Goal: Use online tool/utility: Utilize a website feature to perform a specific function

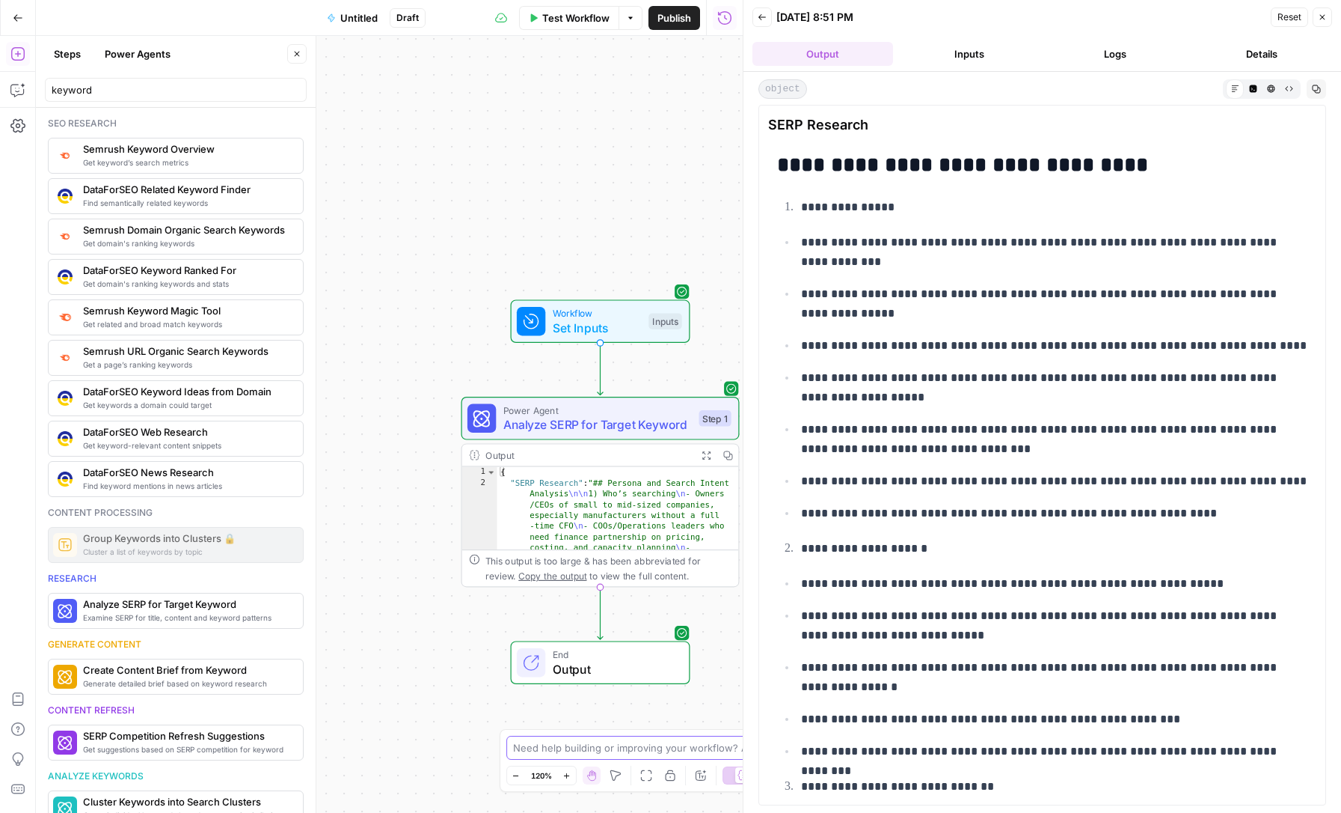
click at [563, 748] on textarea at bounding box center [662, 747] width 299 height 15
type textarea "i"
type textarea "what does this tool do?"
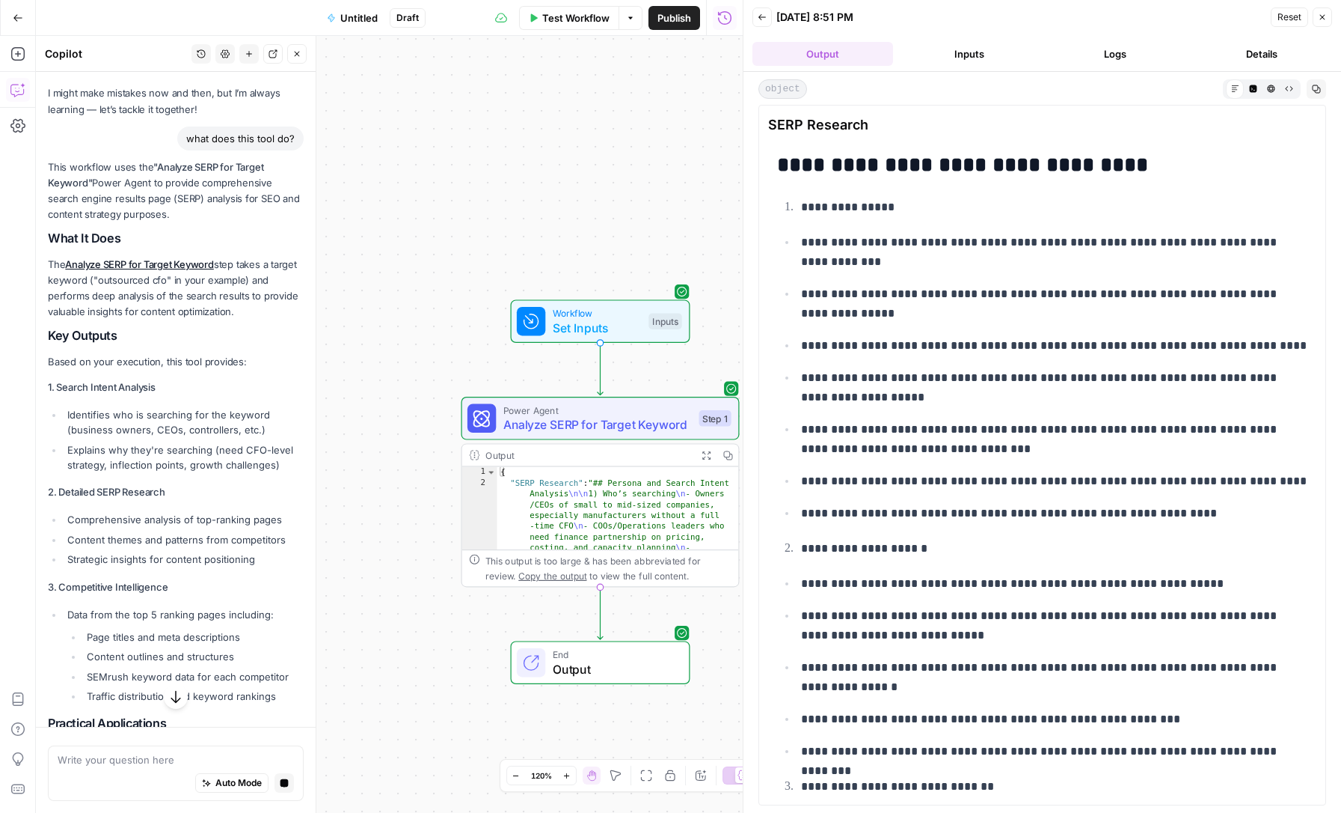
scroll to position [52, 0]
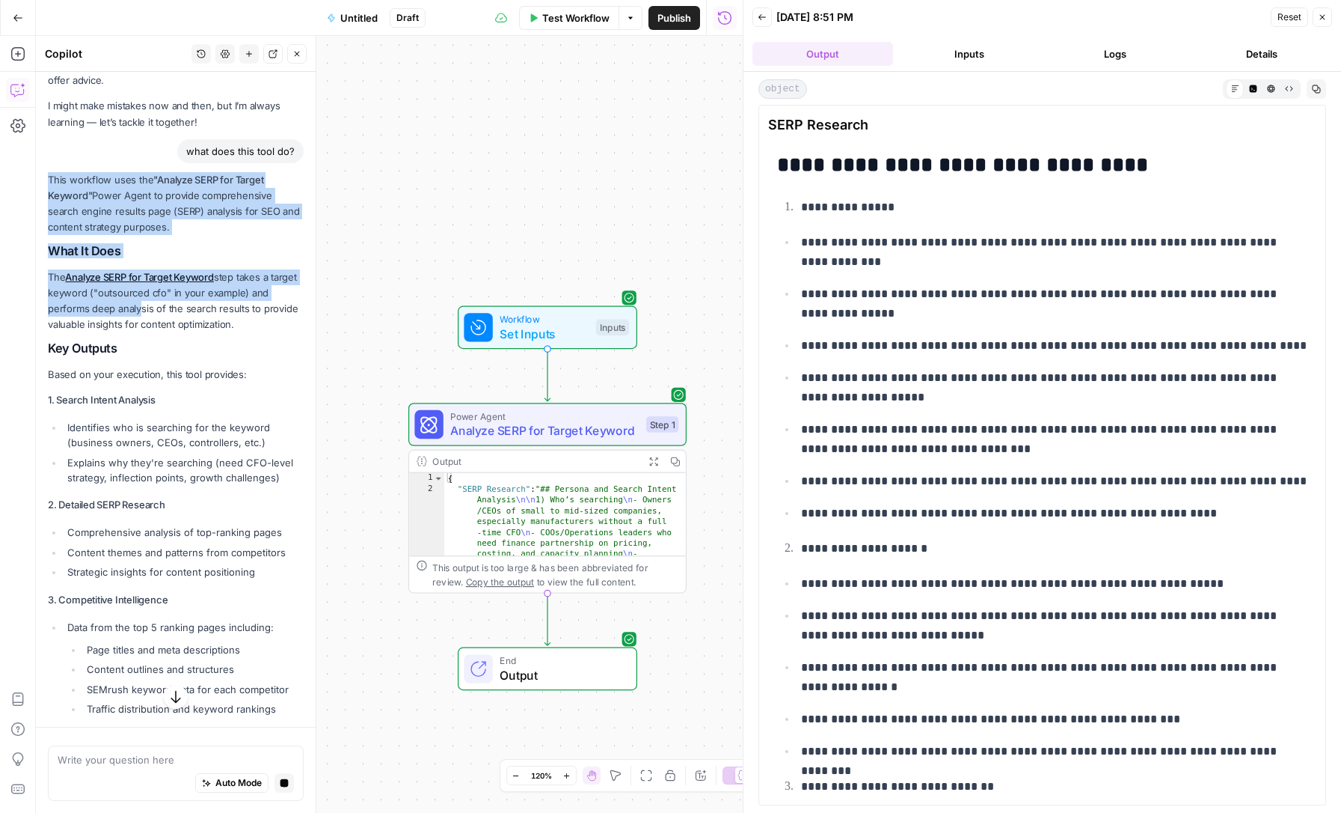
drag, startPoint x: 50, startPoint y: 174, endPoint x: 135, endPoint y: 307, distance: 157.5
click at [136, 308] on div "This workflow uses the "Analyze SERP for Target Keyword" Power Agent to provide…" at bounding box center [176, 574] width 256 height 804
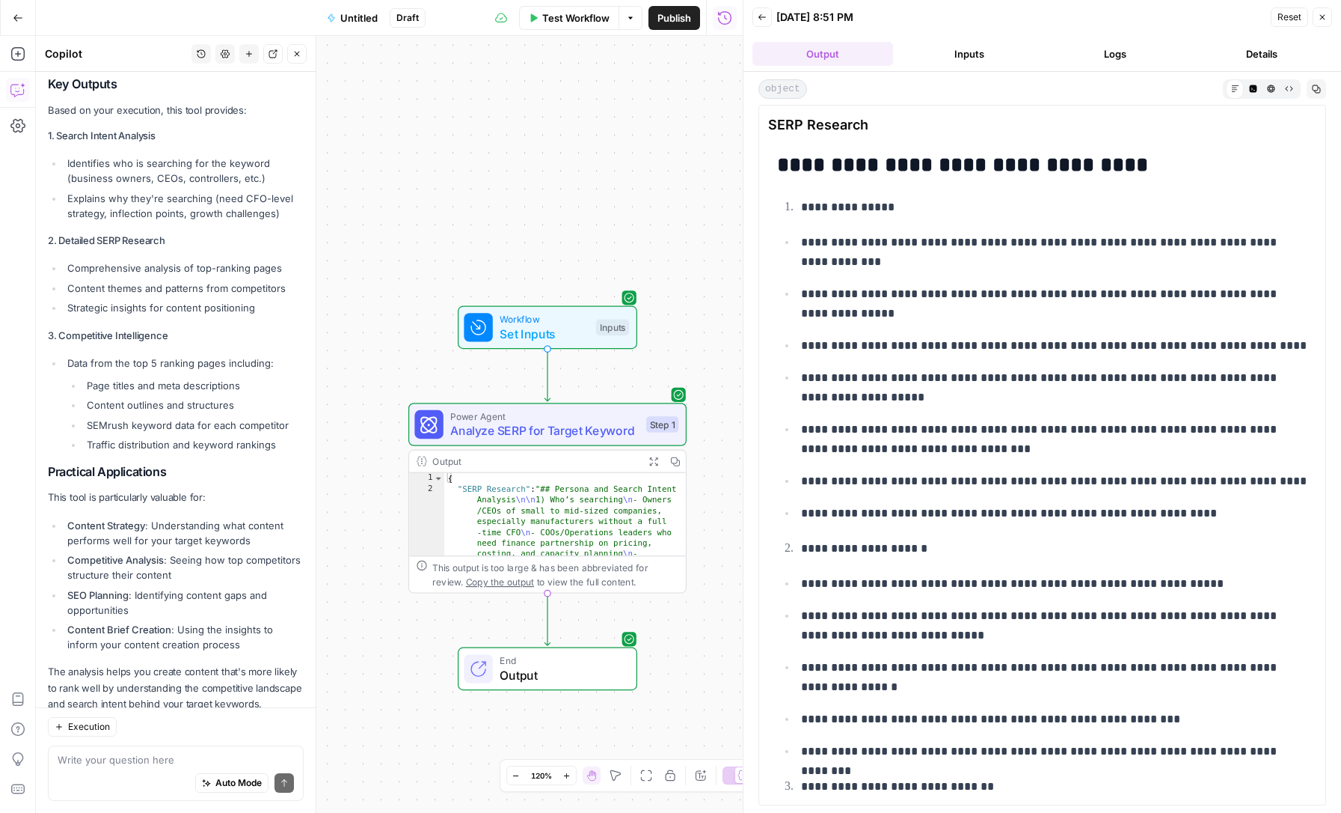
scroll to position [357, 0]
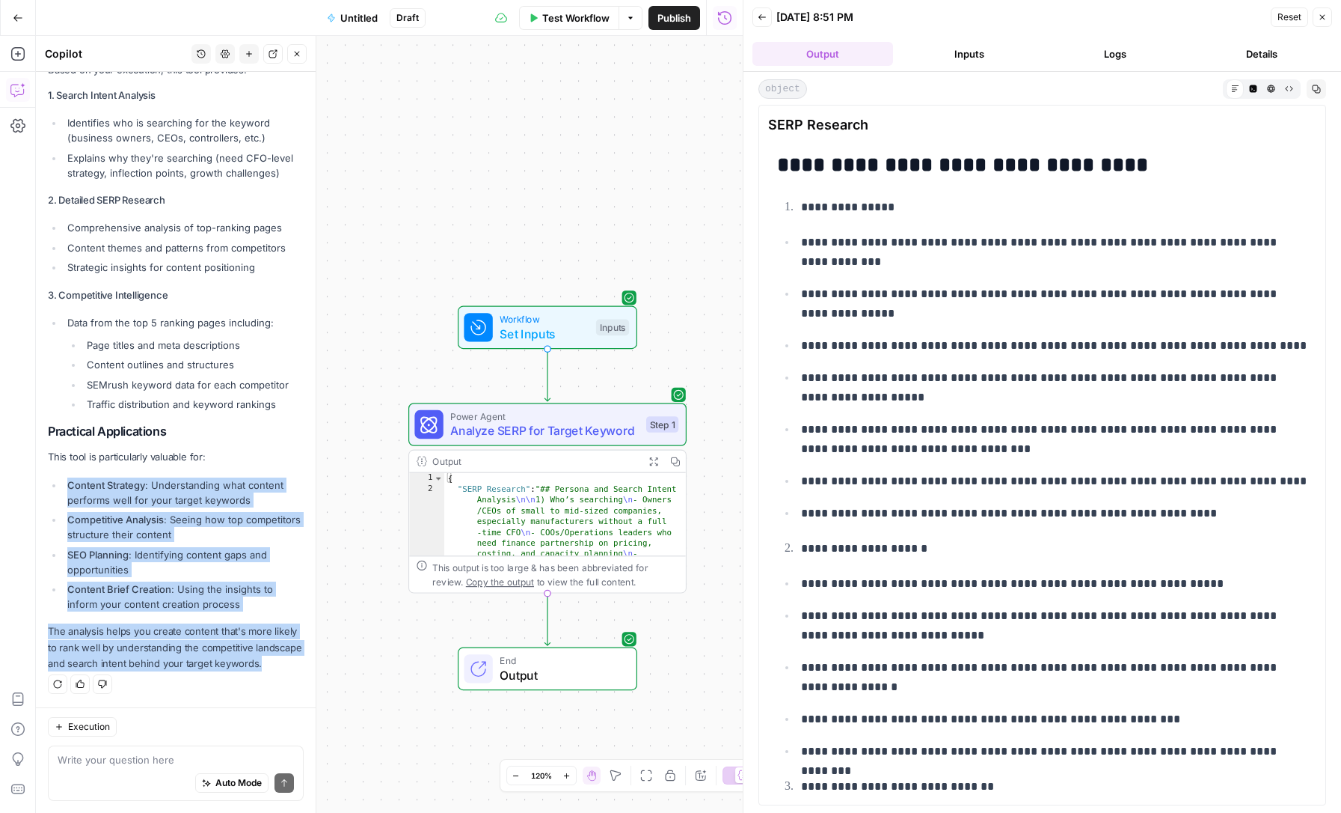
drag, startPoint x: 278, startPoint y: 670, endPoint x: 96, endPoint y: 476, distance: 266.3
click at [96, 476] on div "This workflow uses the "Analyze SERP for Target Keyword" Power Agent to provide…" at bounding box center [176, 270] width 256 height 804
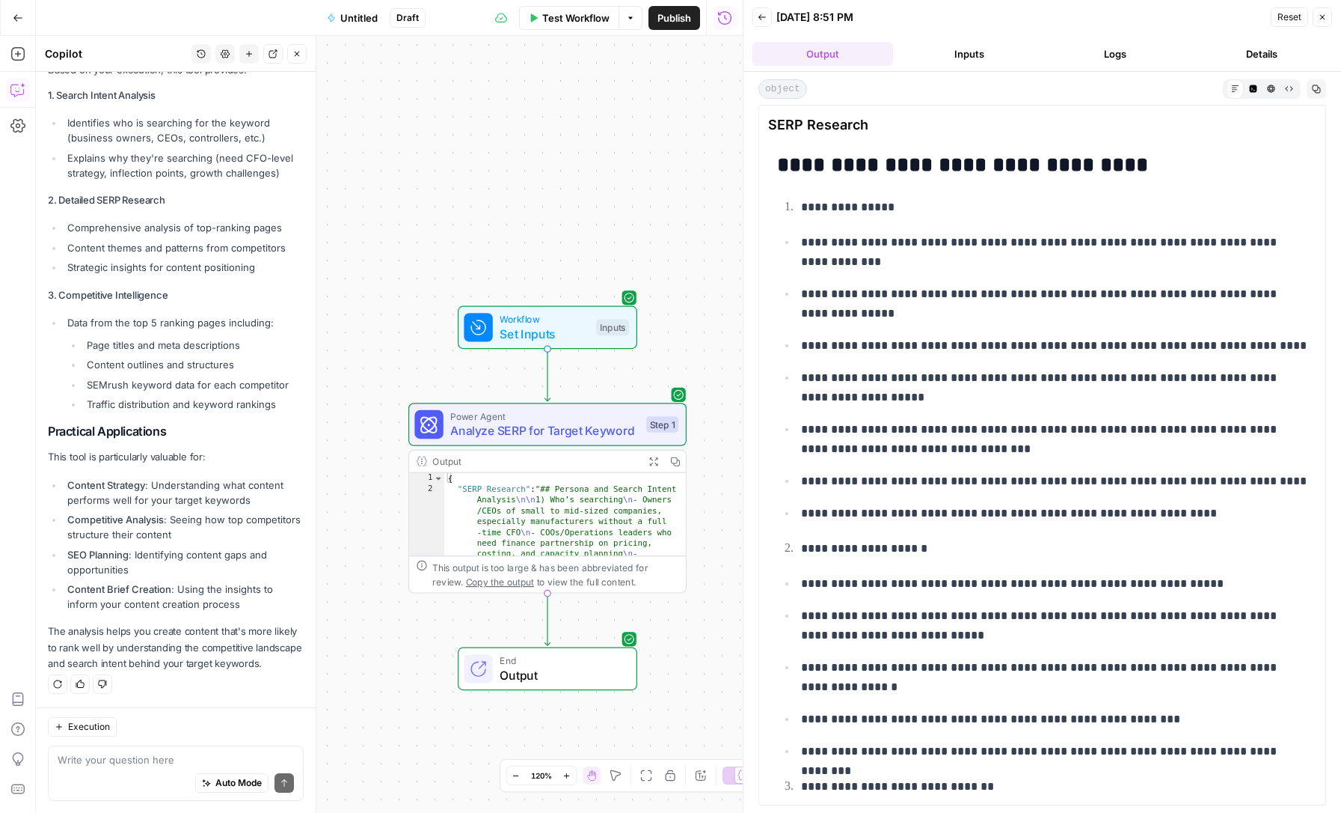
click at [54, 452] on p "This tool is particularly valuable for:" at bounding box center [176, 457] width 256 height 16
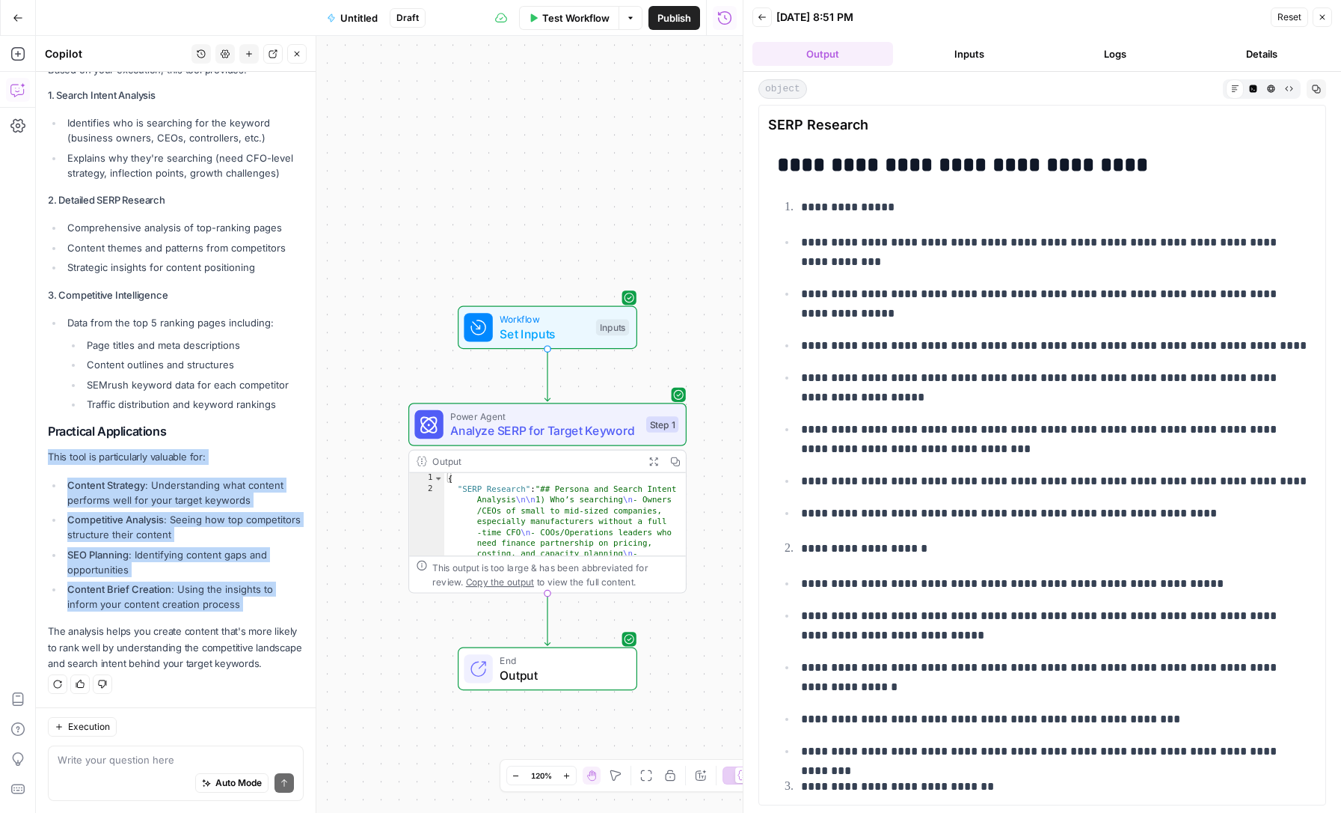
drag, startPoint x: 49, startPoint y: 452, endPoint x: 266, endPoint y: 609, distance: 267.3
click at [266, 609] on div "This workflow uses the "Analyze SERP for Target Keyword" Power Agent to provide…" at bounding box center [176, 270] width 256 height 804
copy div "This tool is particularly valuable for: Content Strategy : Understanding what c…"
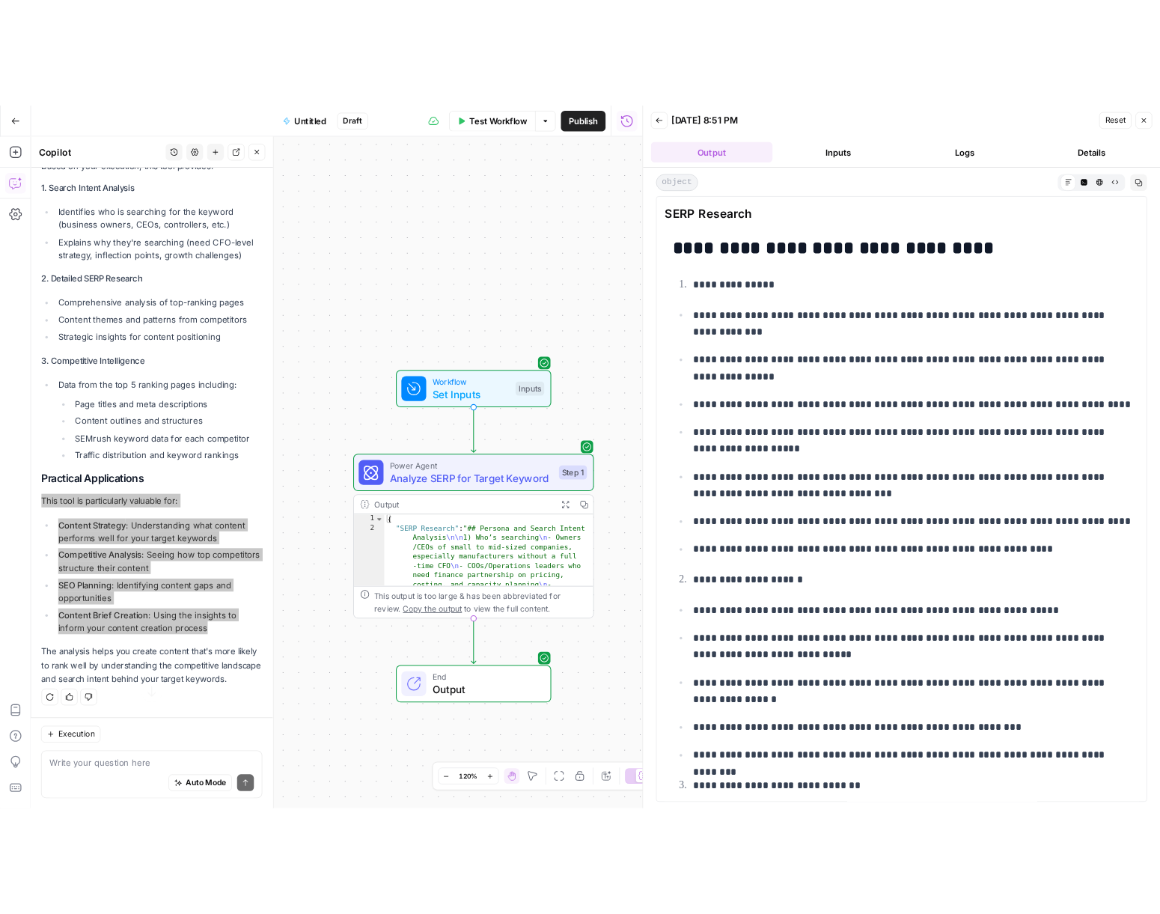
scroll to position [0, 0]
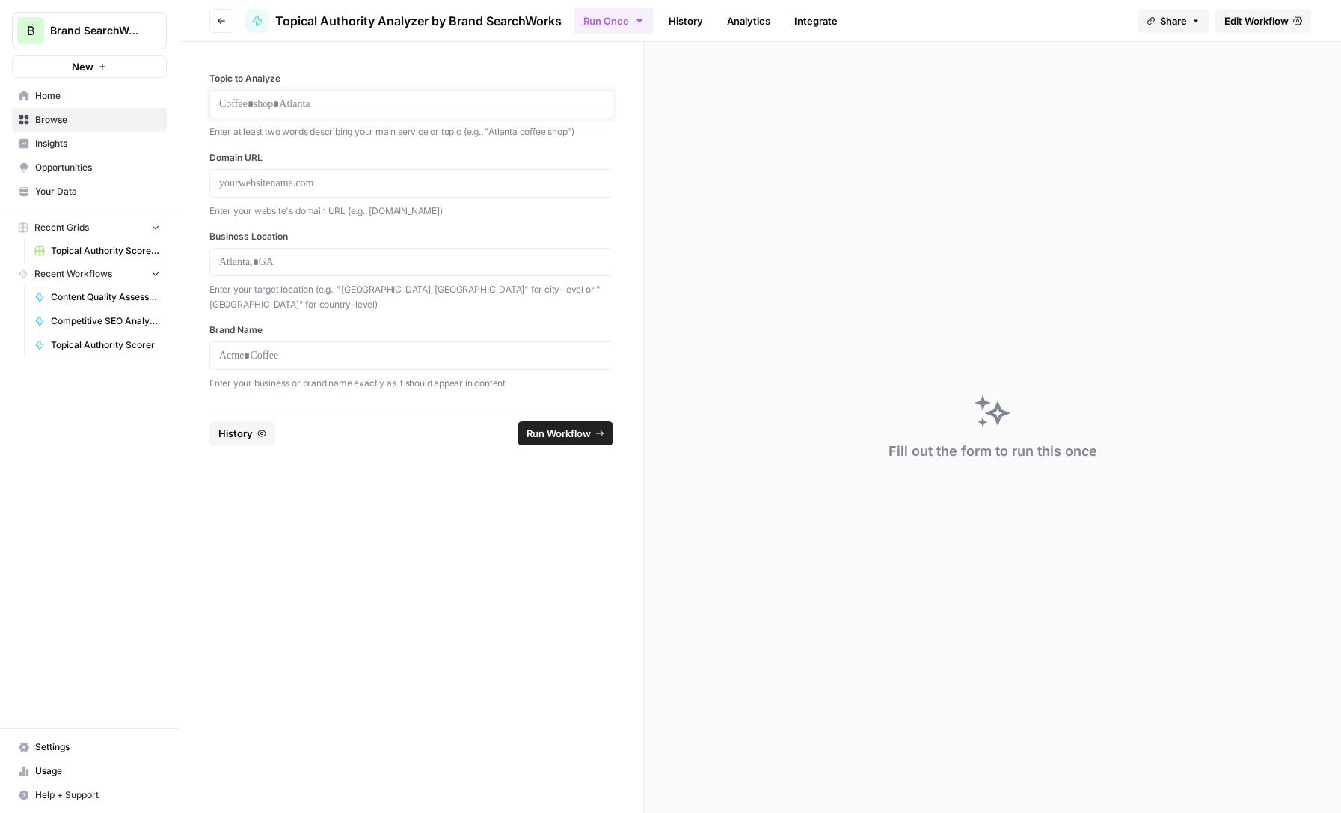
click at [306, 97] on p at bounding box center [411, 104] width 385 height 15
paste div
click at [325, 178] on p at bounding box center [411, 183] width 385 height 15
paste div
click at [306, 252] on div at bounding box center [411, 262] width 404 height 28
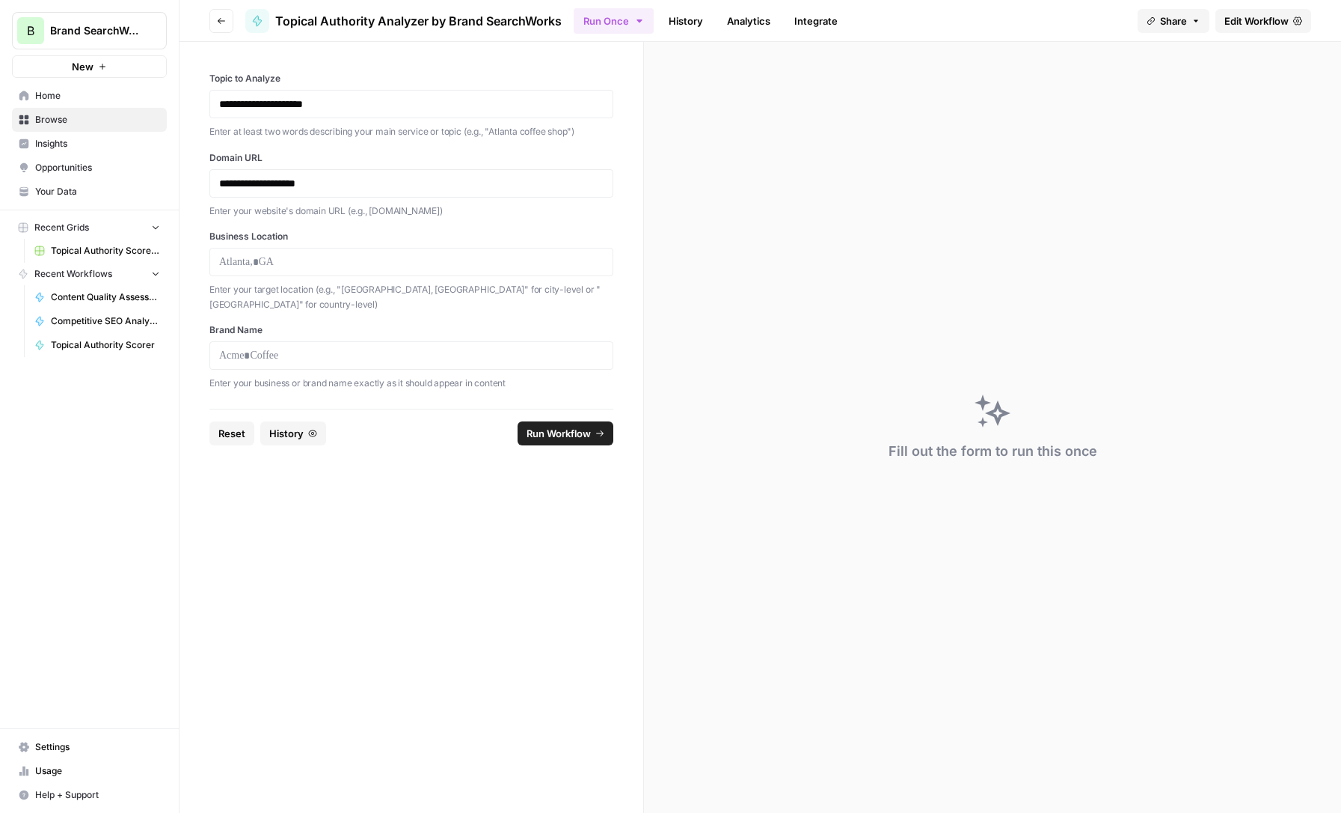
click at [292, 251] on div at bounding box center [411, 262] width 404 height 28
click at [257, 266] on p at bounding box center [411, 261] width 385 height 15
click at [296, 107] on p "**********" at bounding box center [411, 104] width 385 height 15
click at [259, 264] on p at bounding box center [411, 261] width 385 height 15
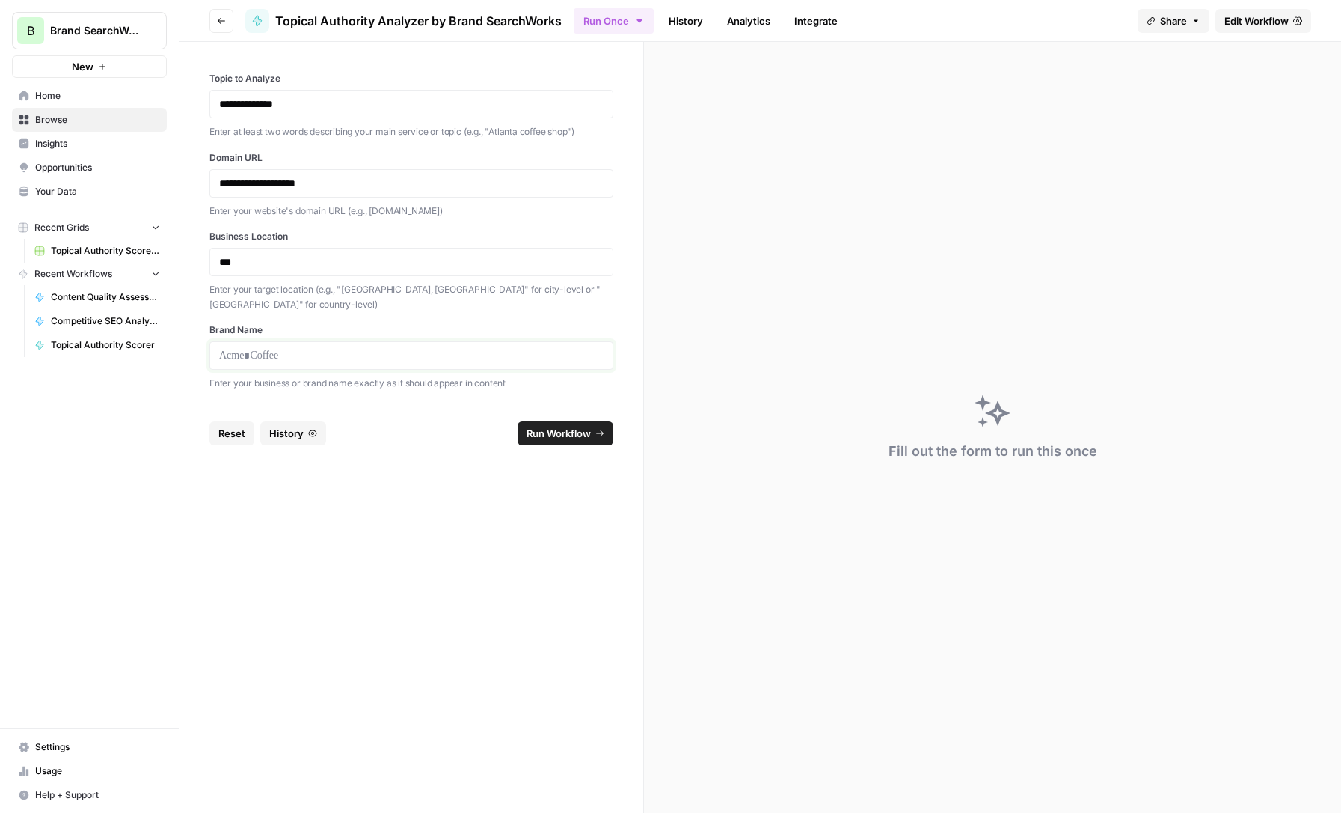
click at [260, 348] on p at bounding box center [411, 355] width 385 height 15
click at [554, 426] on span "Run Workflow" at bounding box center [559, 433] width 64 height 15
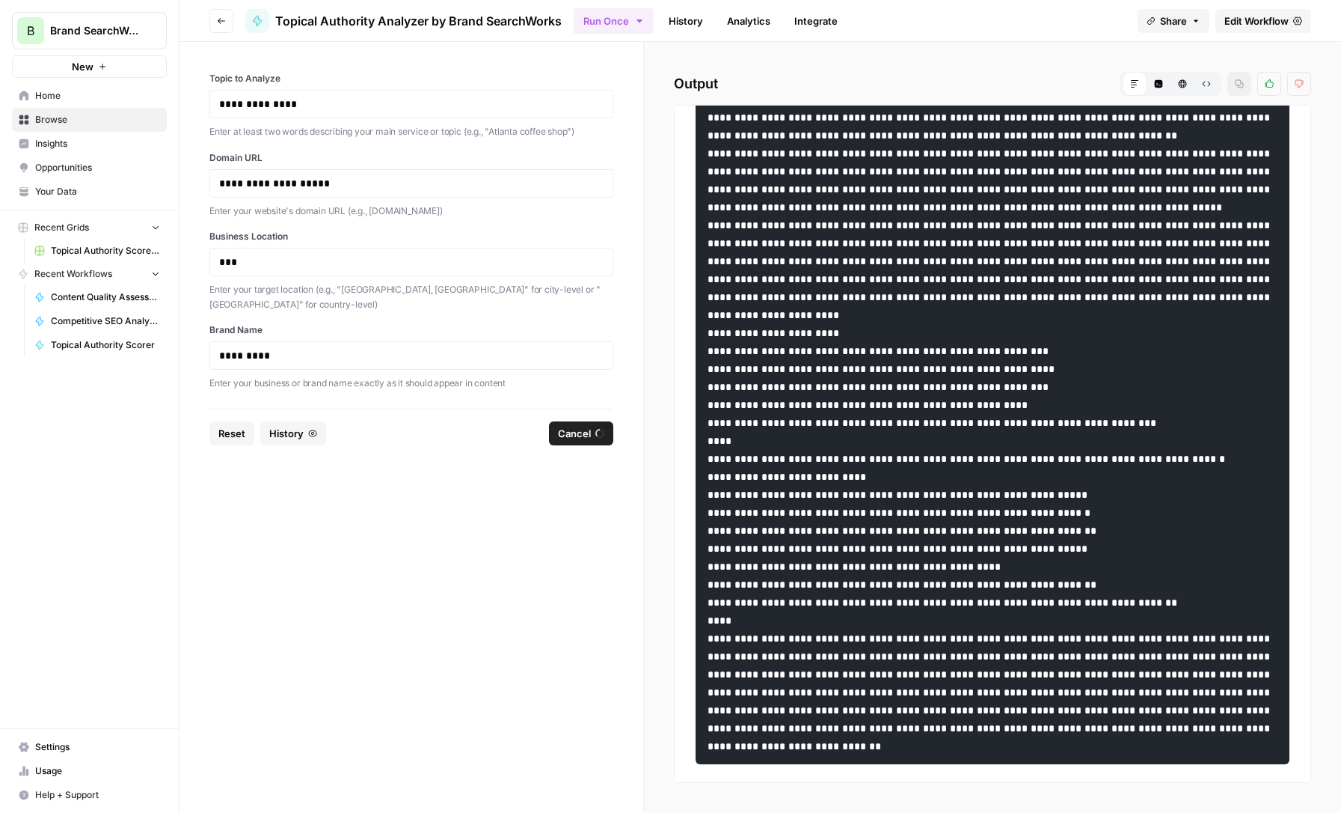
scroll to position [395, 0]
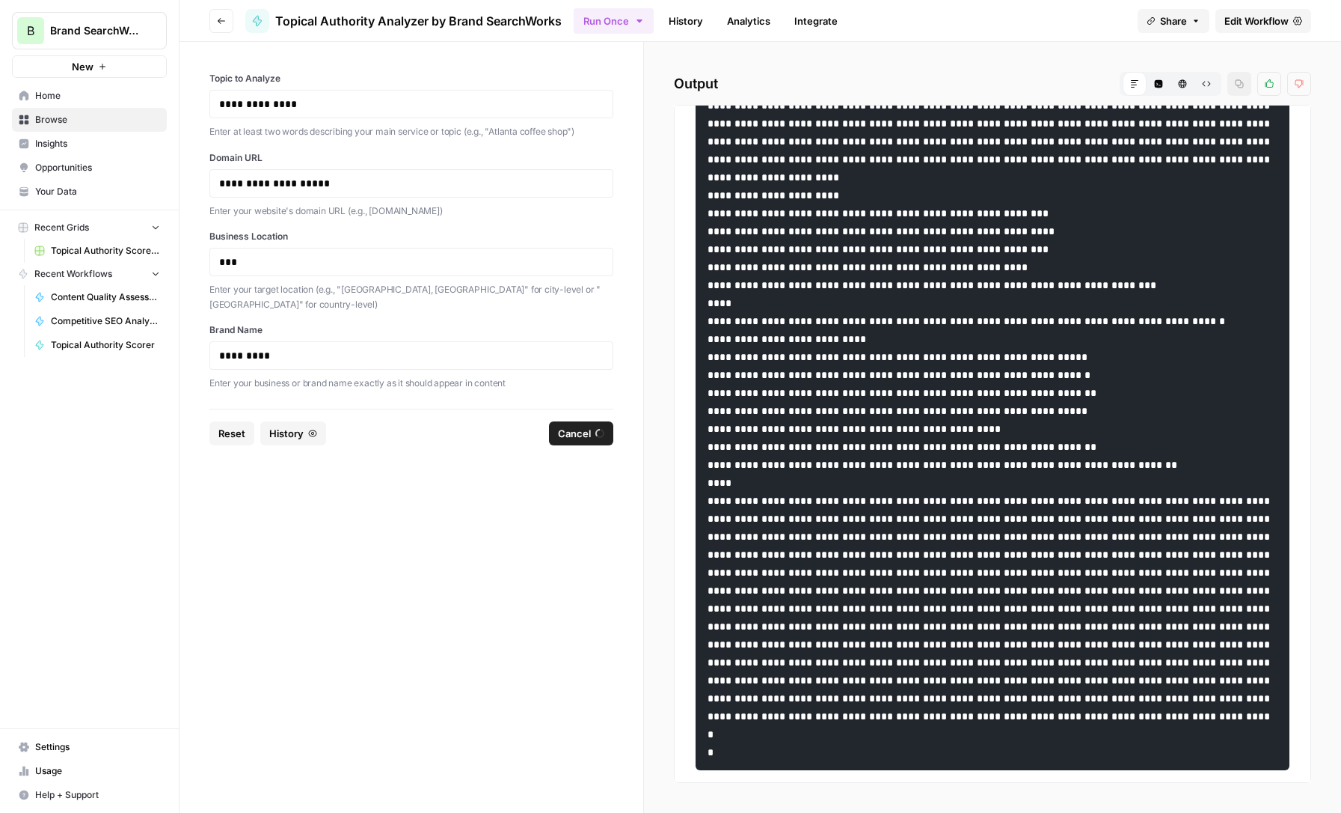
click at [1130, 88] on div "Markdown" at bounding box center [1135, 84] width 24 height 24
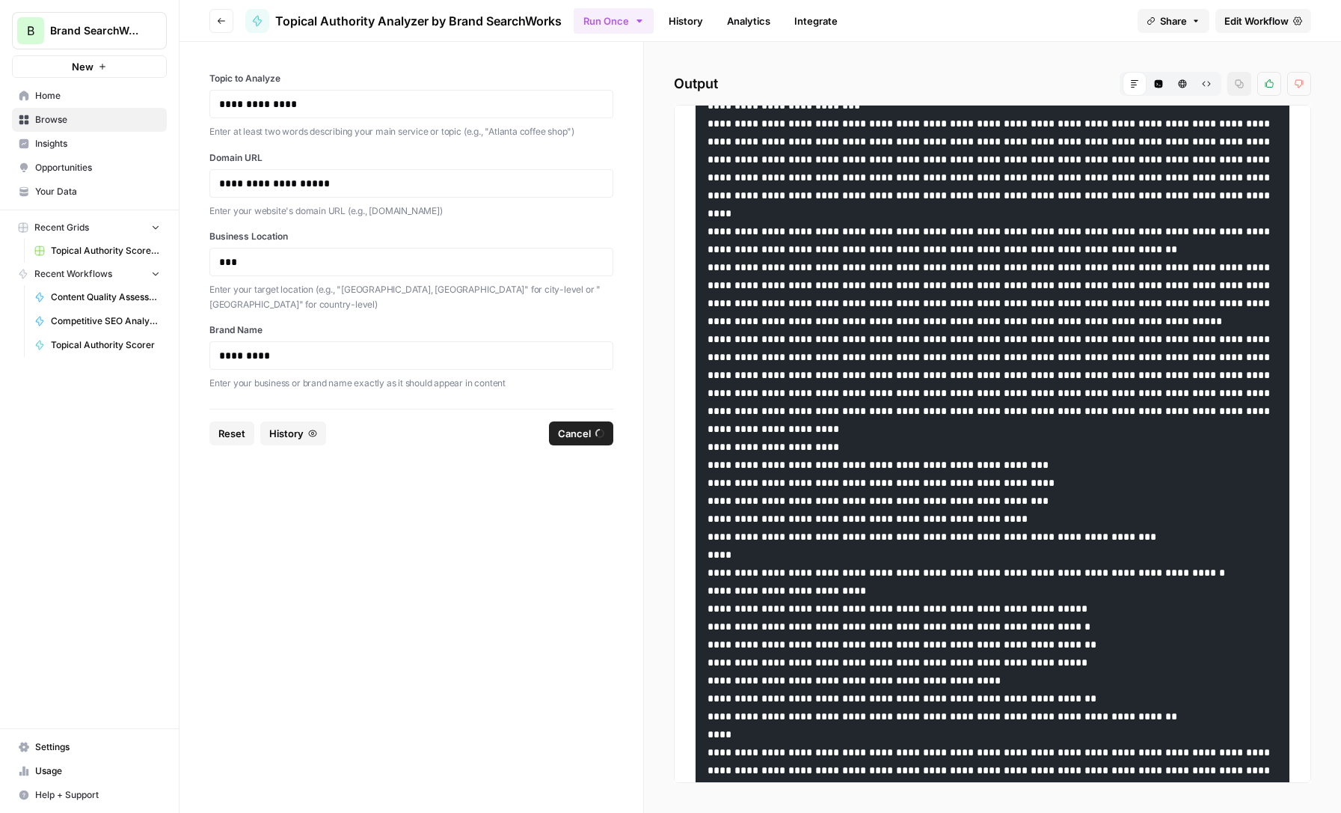
scroll to position [0, 0]
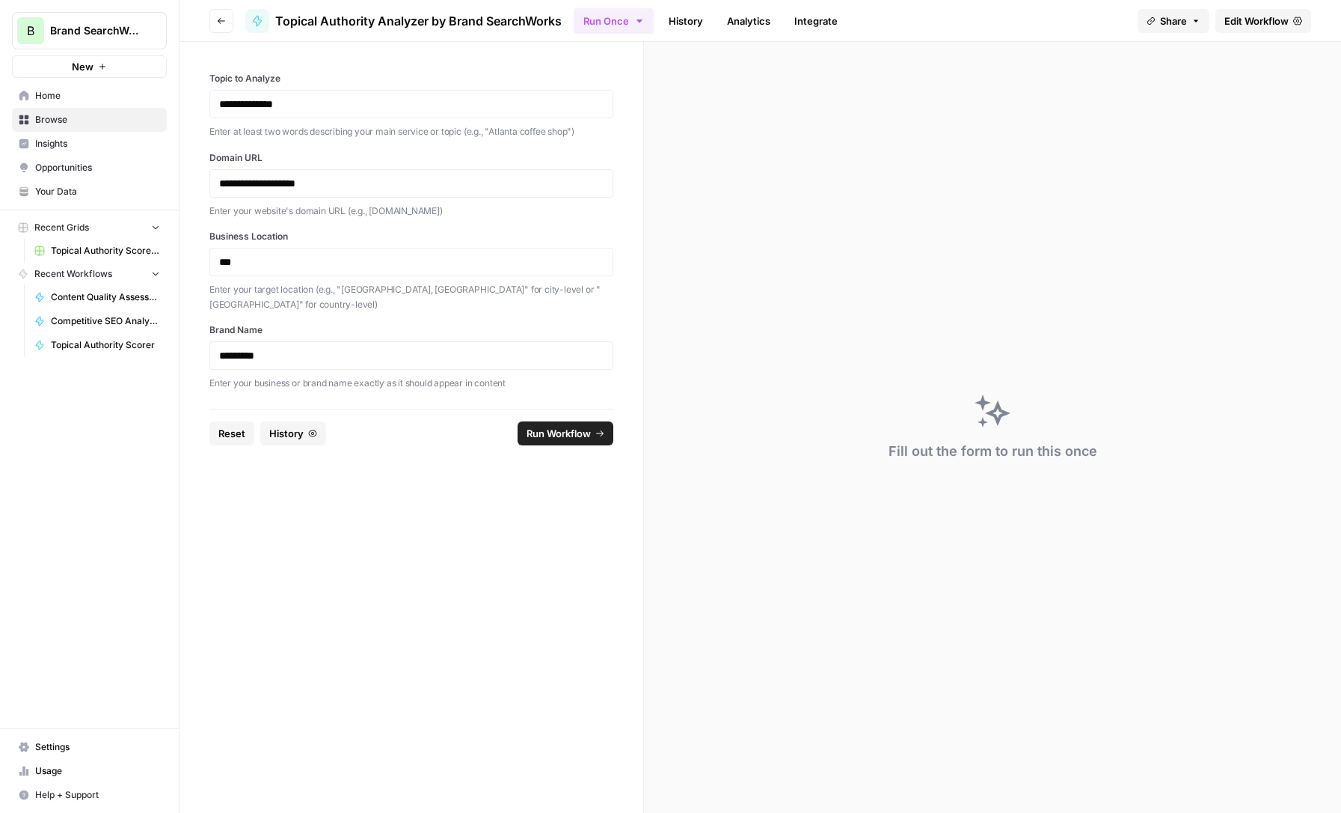
click at [554, 426] on span "Run Workflow" at bounding box center [559, 433] width 64 height 15
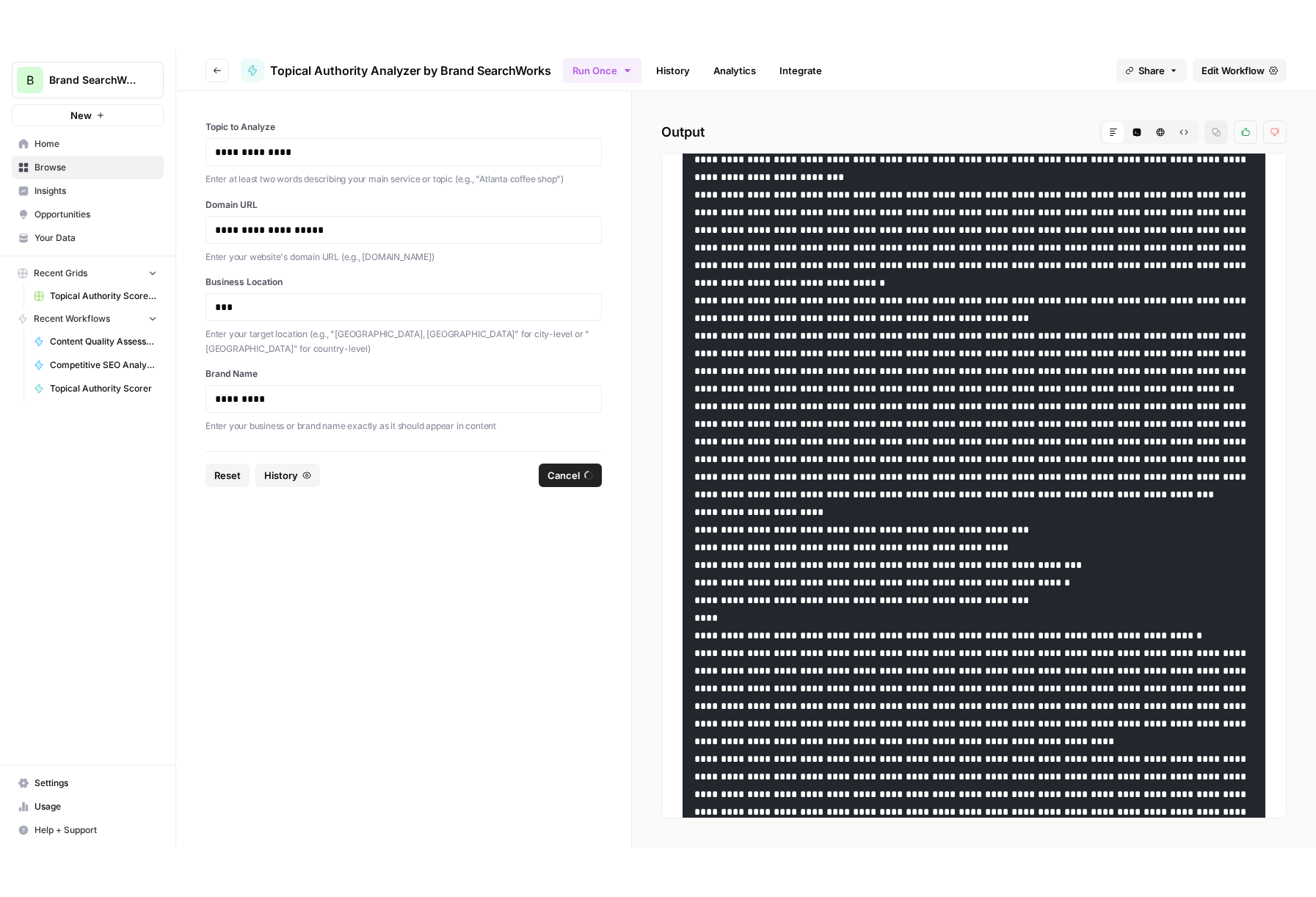
scroll to position [1169, 0]
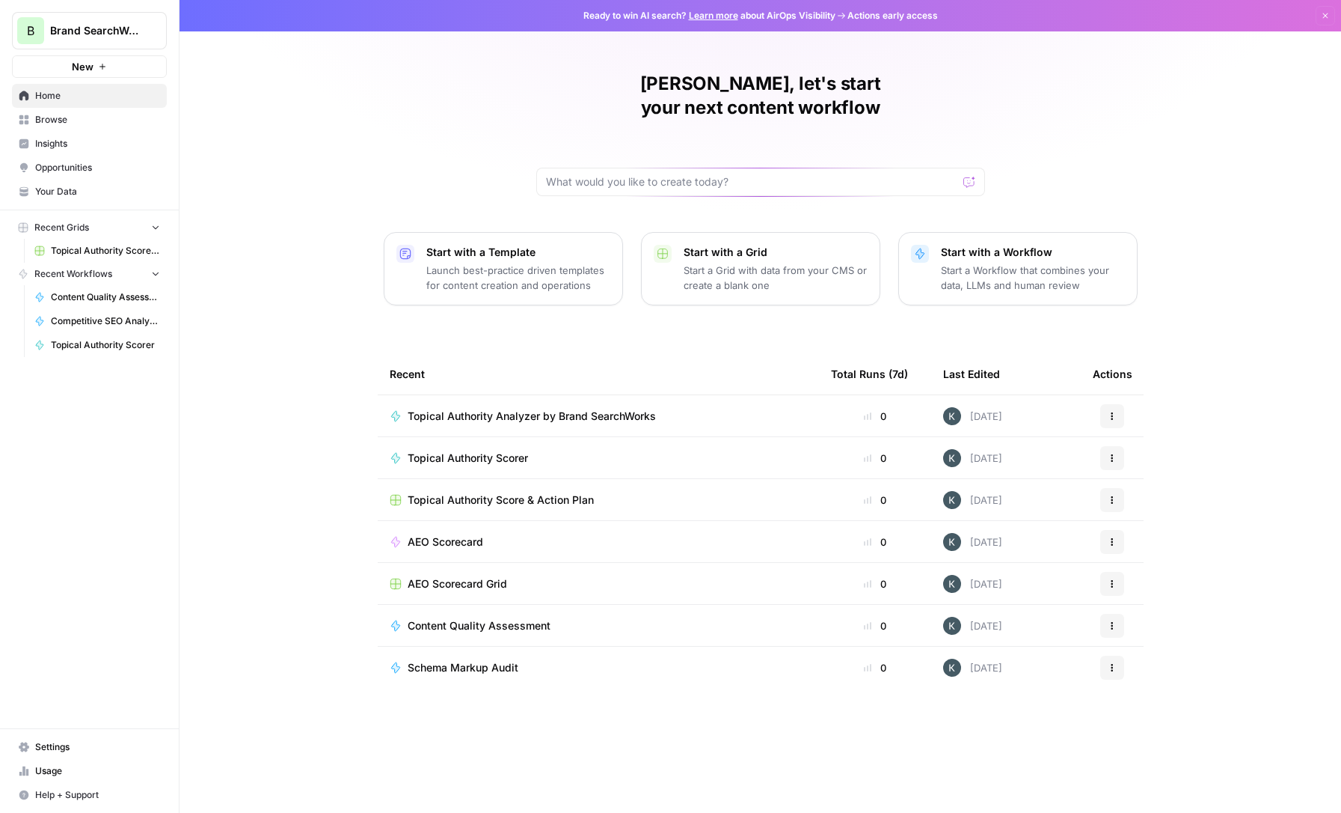
click at [512, 450] on span "Topical Authority Scorer" at bounding box center [468, 457] width 120 height 15
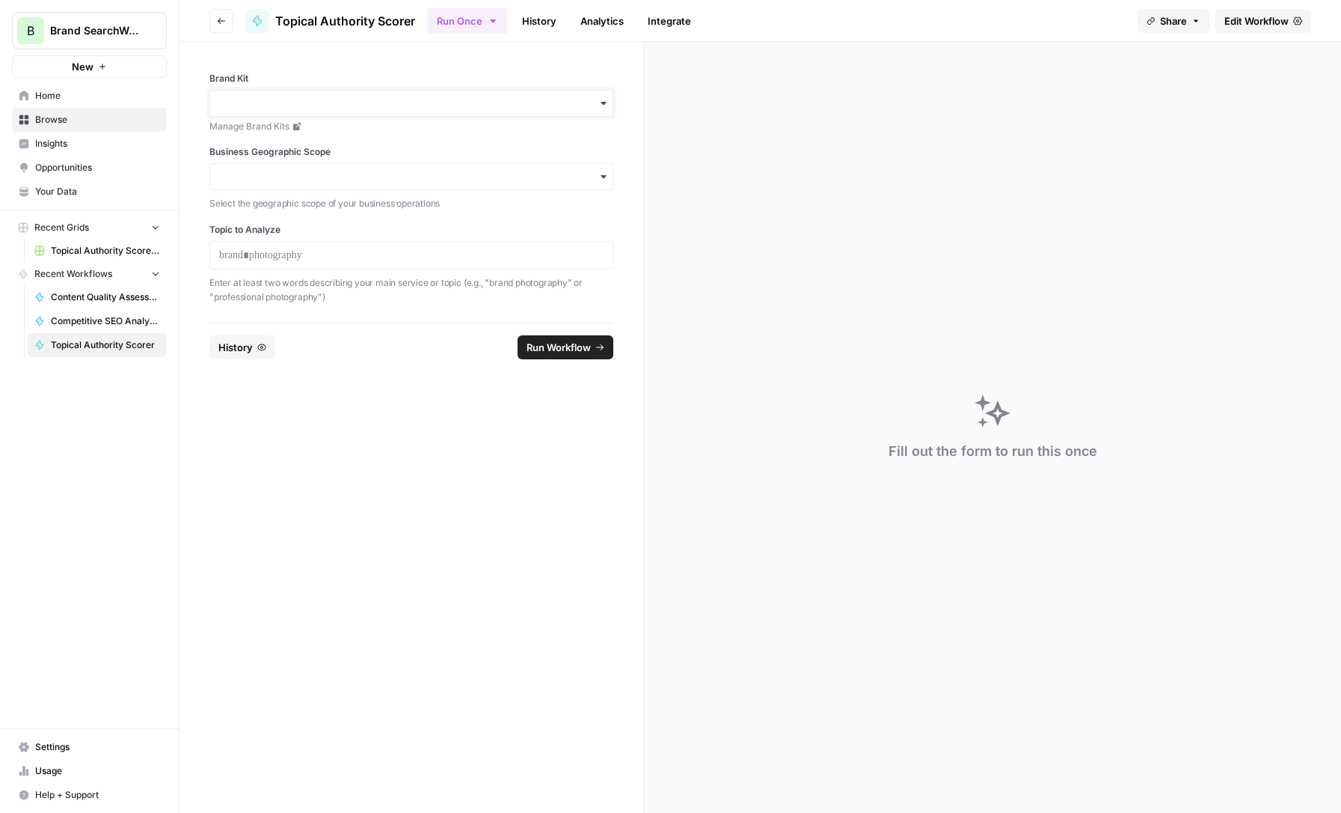
click at [401, 99] on input "Brand Kit" at bounding box center [411, 103] width 385 height 15
click at [382, 135] on div "Fiscal" at bounding box center [411, 143] width 403 height 28
click at [345, 174] on input "Business Geographic Scope" at bounding box center [411, 176] width 385 height 15
click at [266, 273] on div "National" at bounding box center [411, 274] width 403 height 28
click at [274, 254] on p at bounding box center [411, 255] width 385 height 15
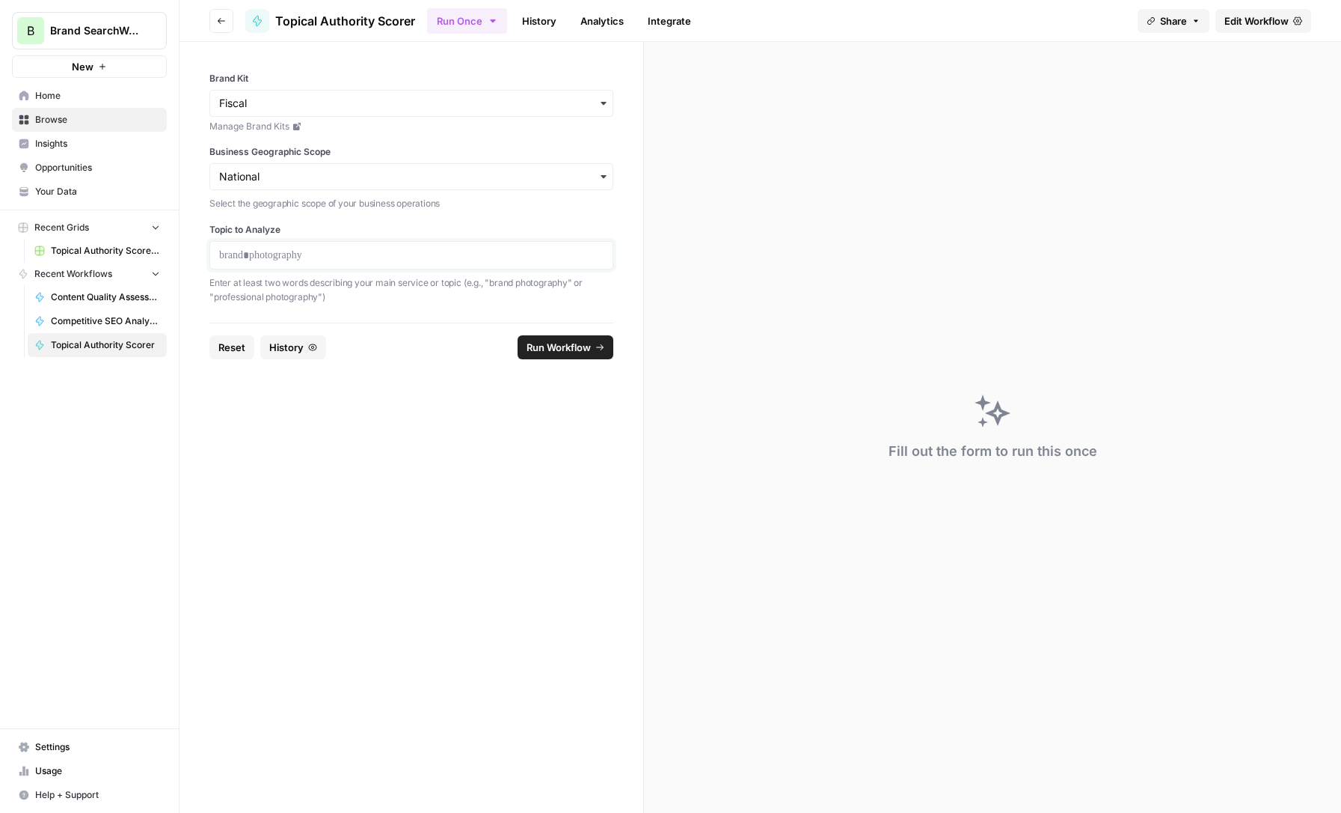
paste div
click at [540, 345] on span "Run Workflow" at bounding box center [559, 347] width 64 height 15
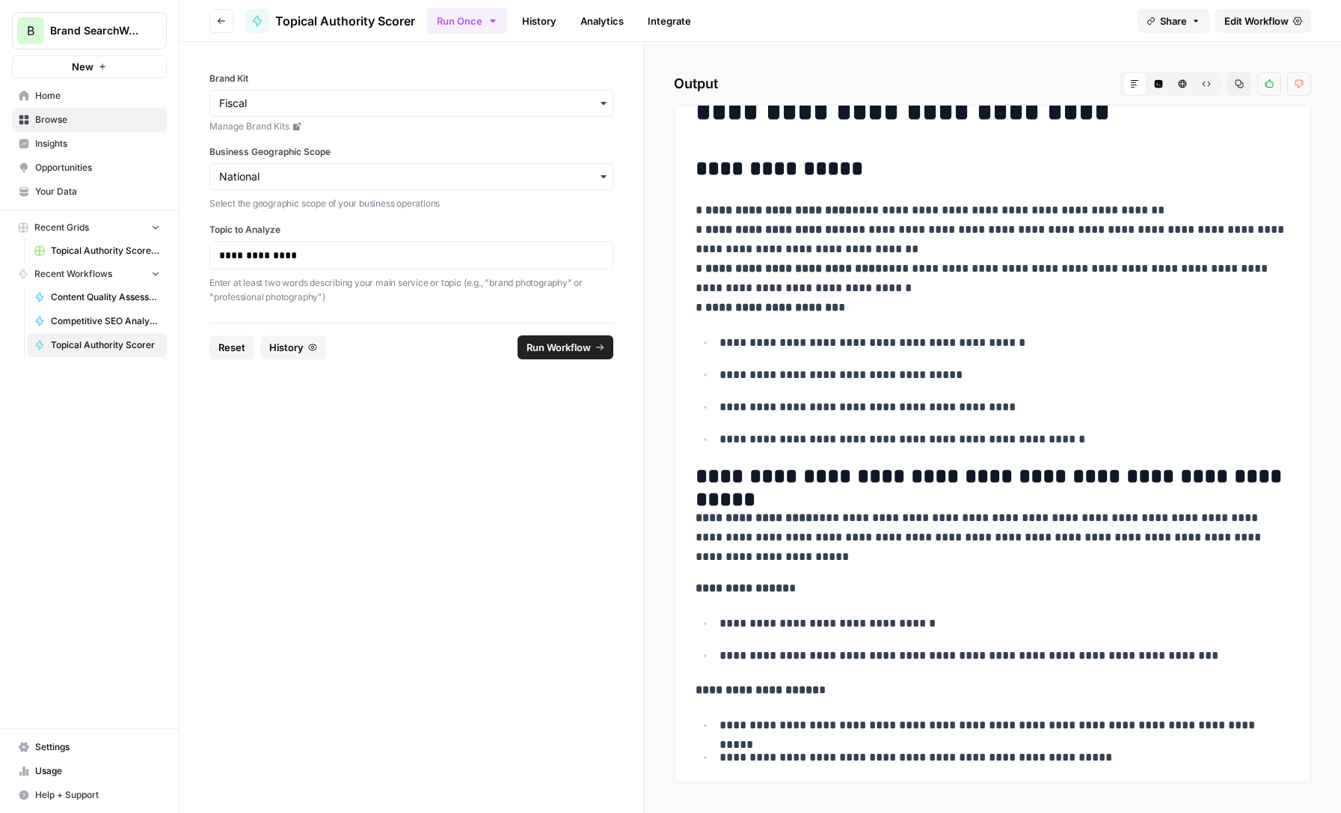
scroll to position [35, 0]
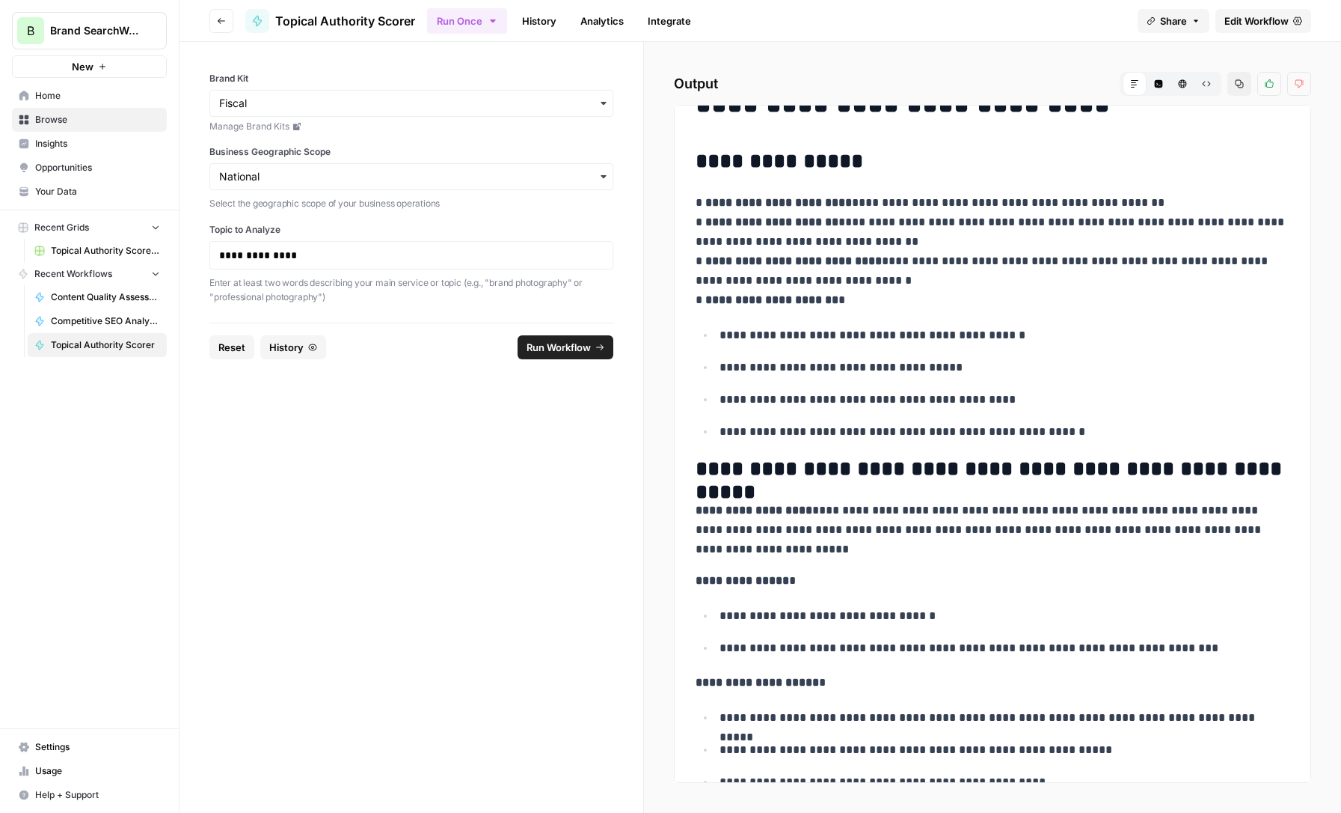
click at [36, 85] on link "Home" at bounding box center [89, 96] width 155 height 24
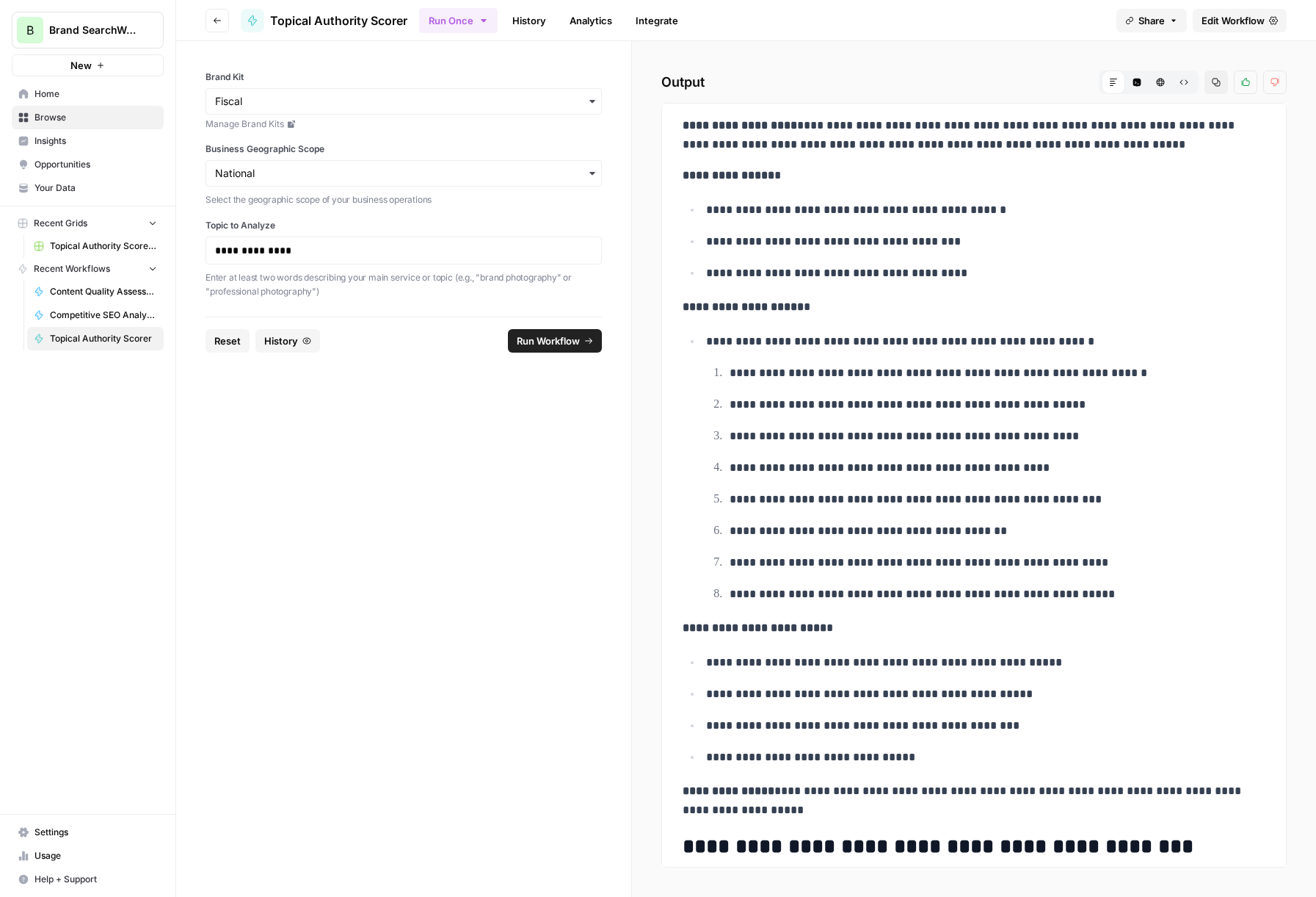
scroll to position [1047, 0]
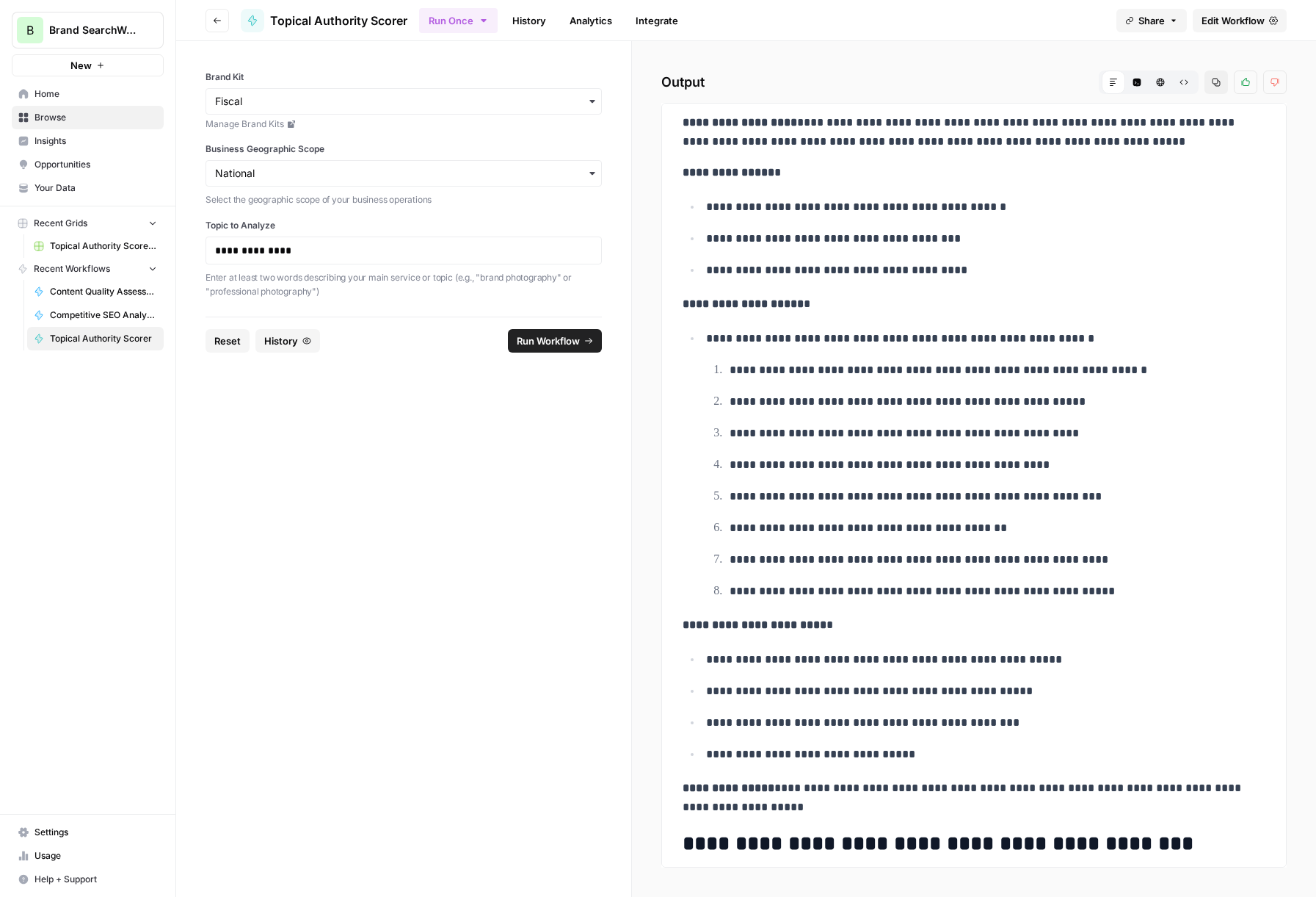
click at [1211, 82] on button "Copy" at bounding box center [1217, 82] width 24 height 24
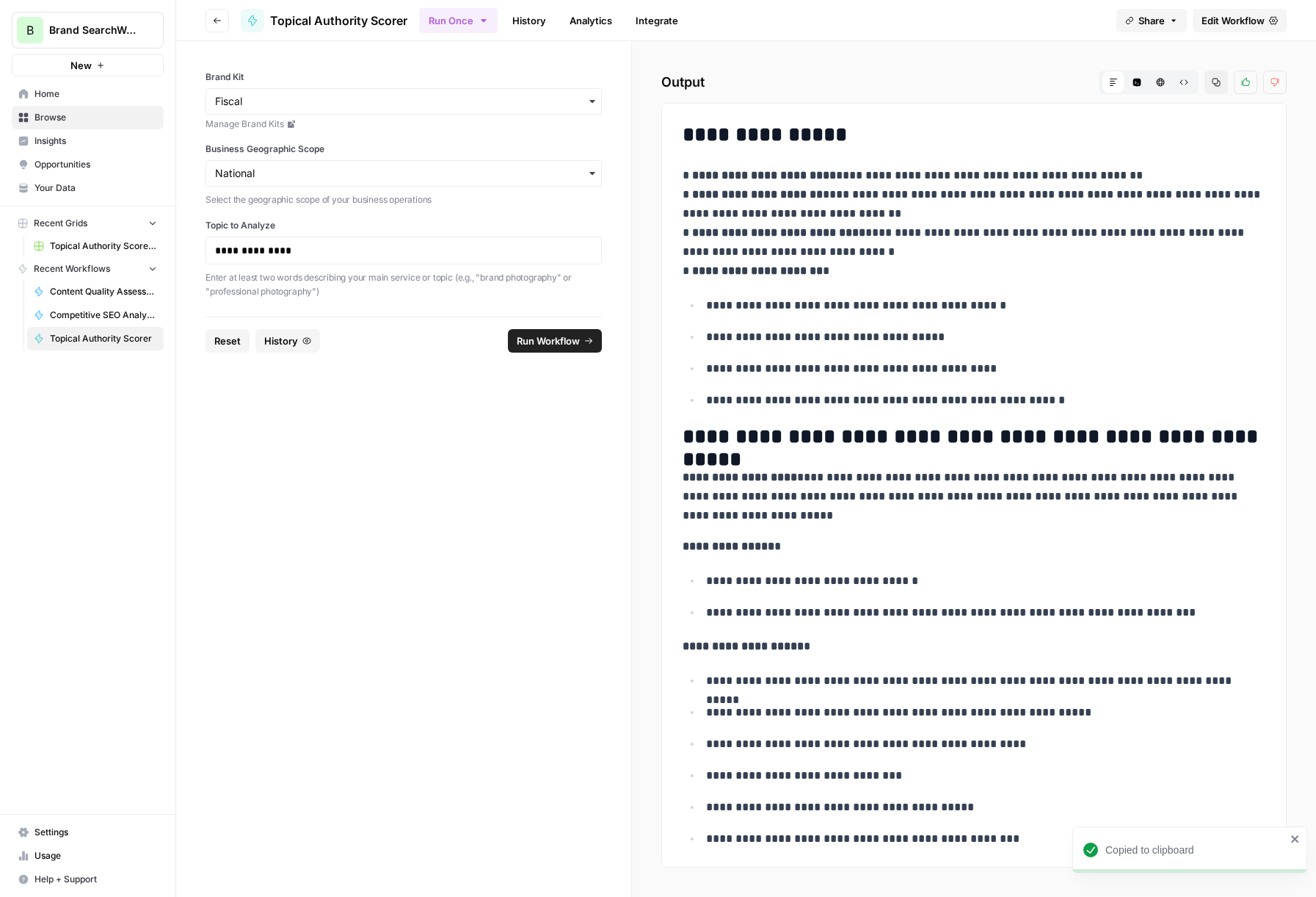
scroll to position [0, 0]
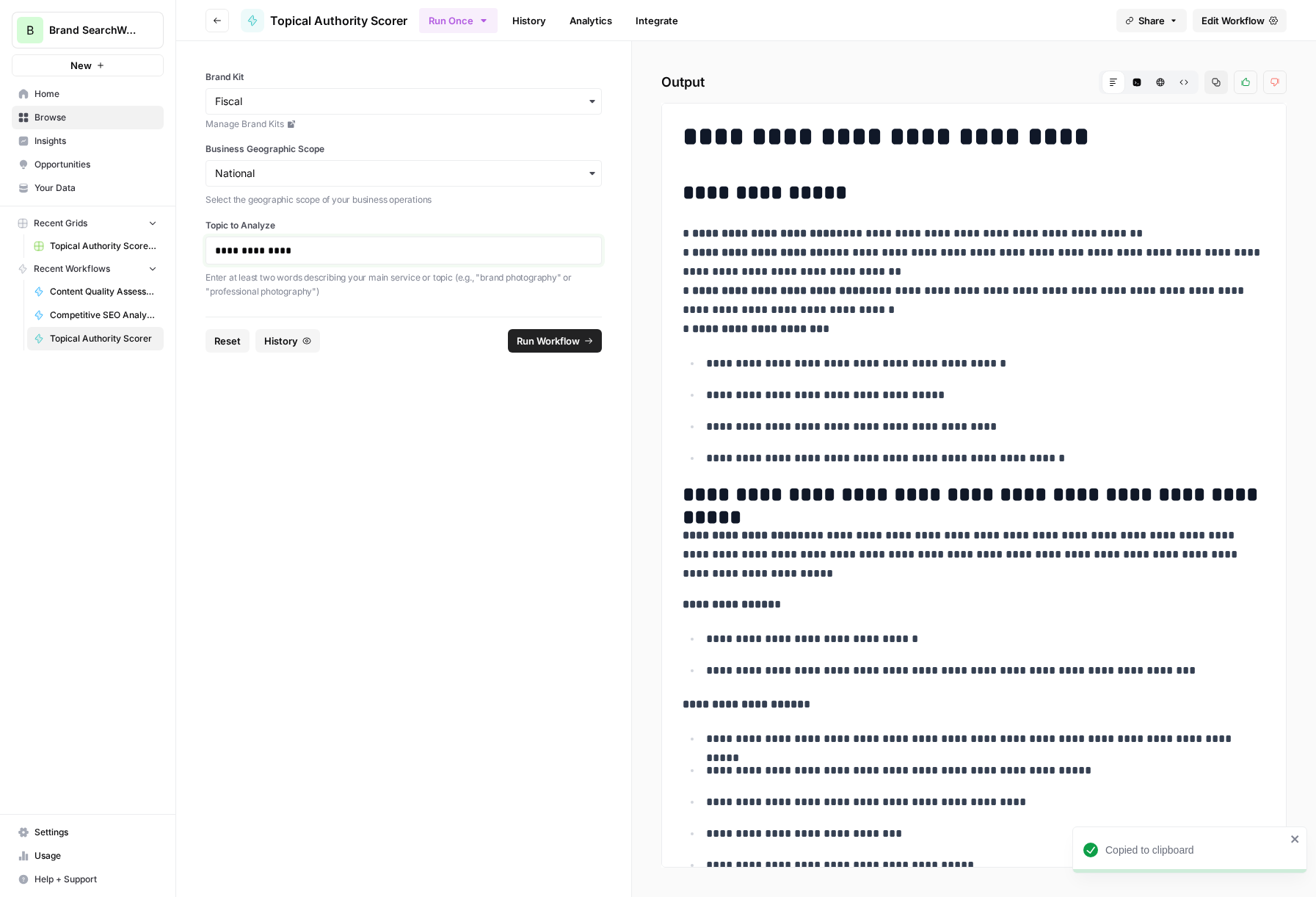
click at [293, 248] on p "**********" at bounding box center [403, 250] width 378 height 15
click at [530, 334] on span "Run Workflow" at bounding box center [549, 341] width 63 height 15
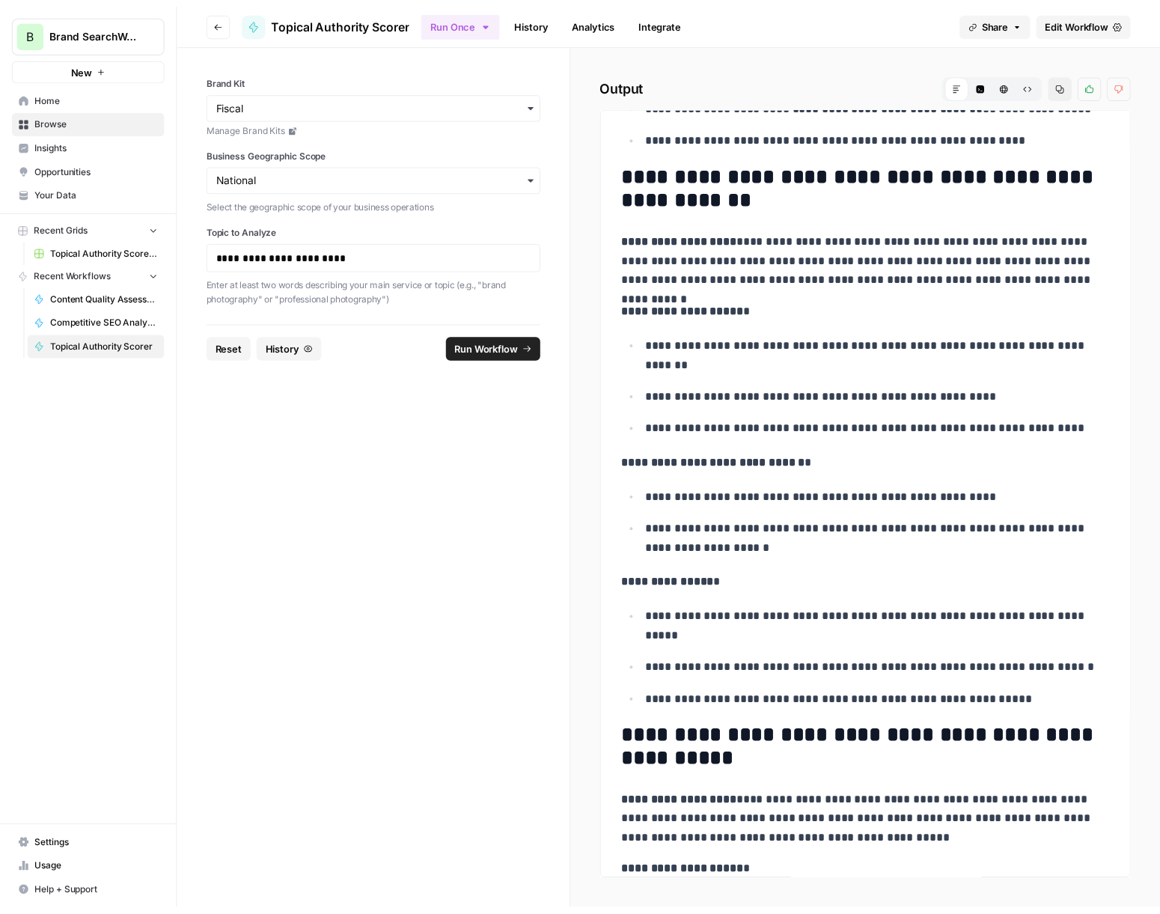
scroll to position [370, 0]
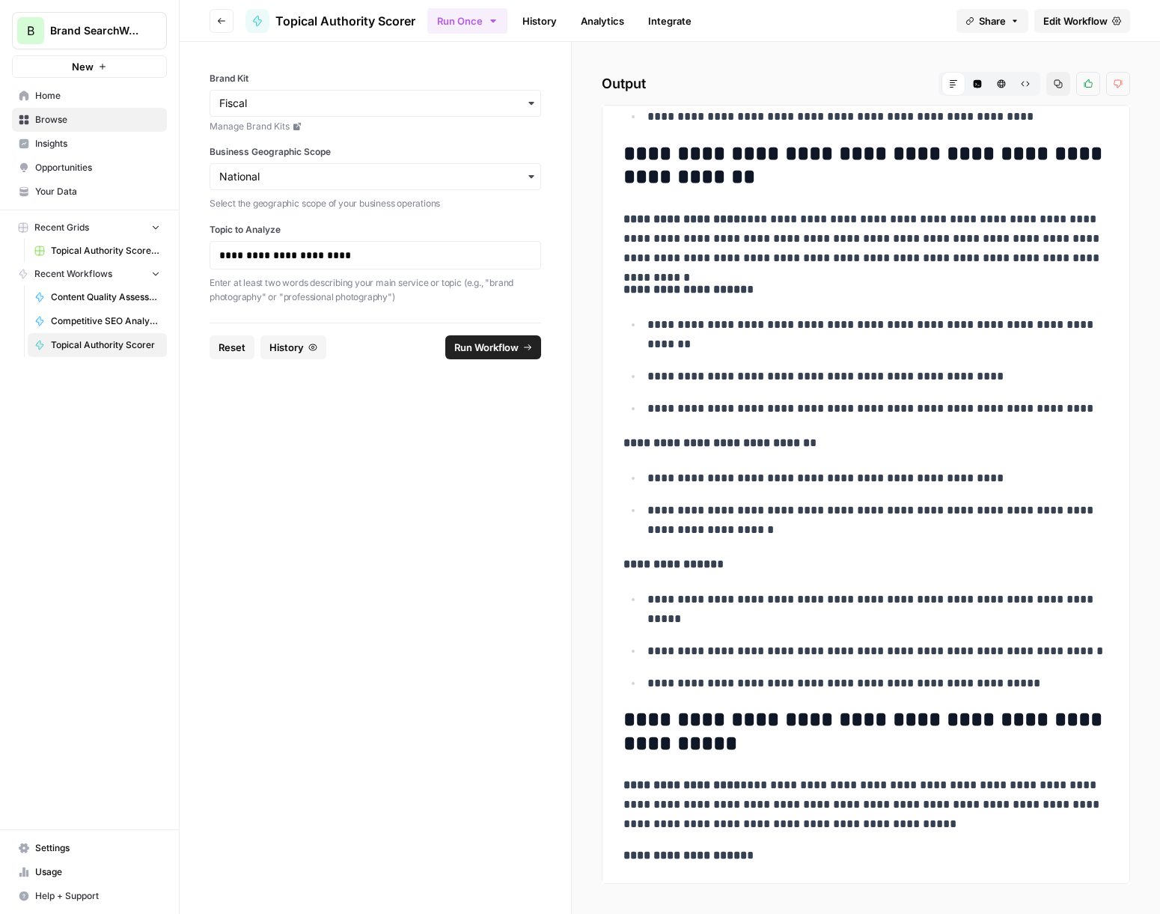
click at [1062, 94] on button "Copy" at bounding box center [1058, 84] width 24 height 24
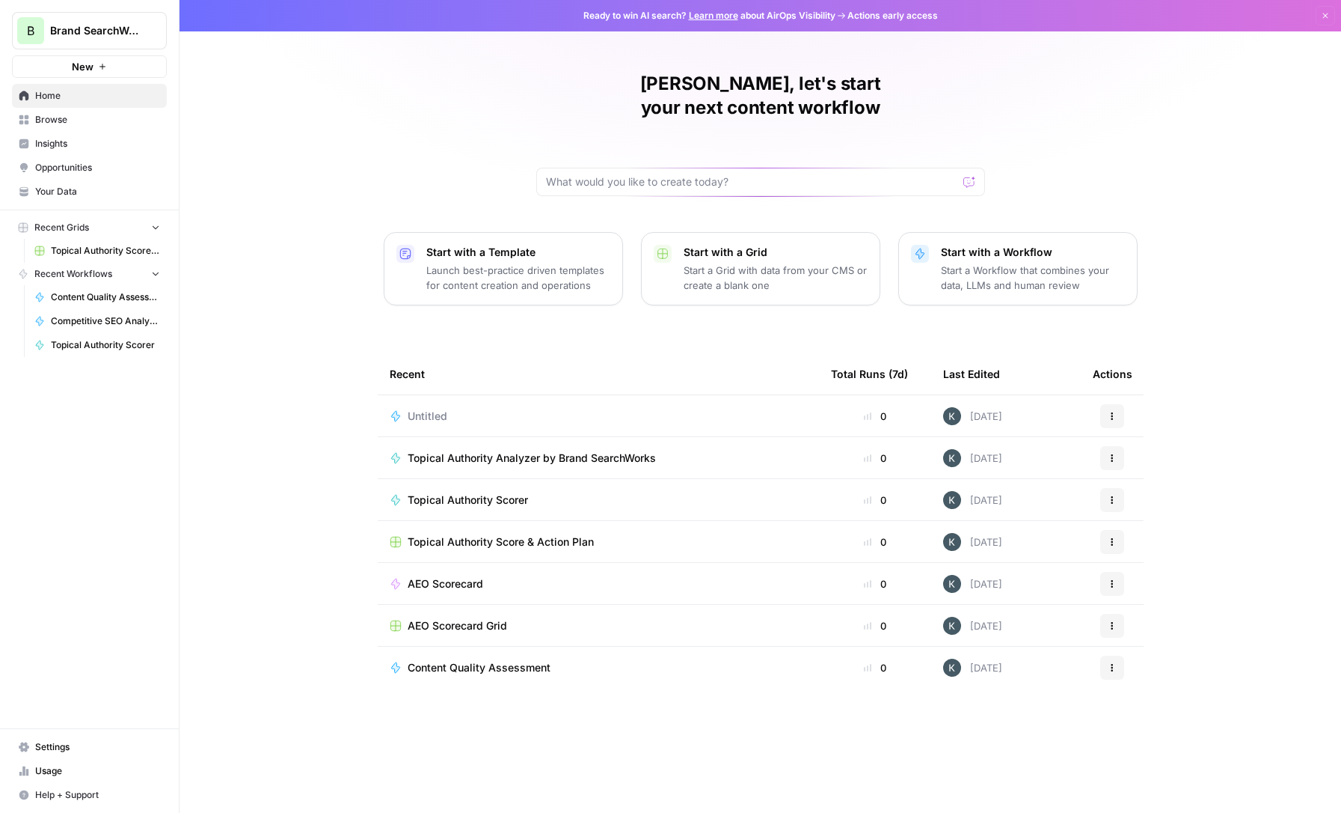
click at [88, 126] on span "Browse" at bounding box center [97, 119] width 125 height 13
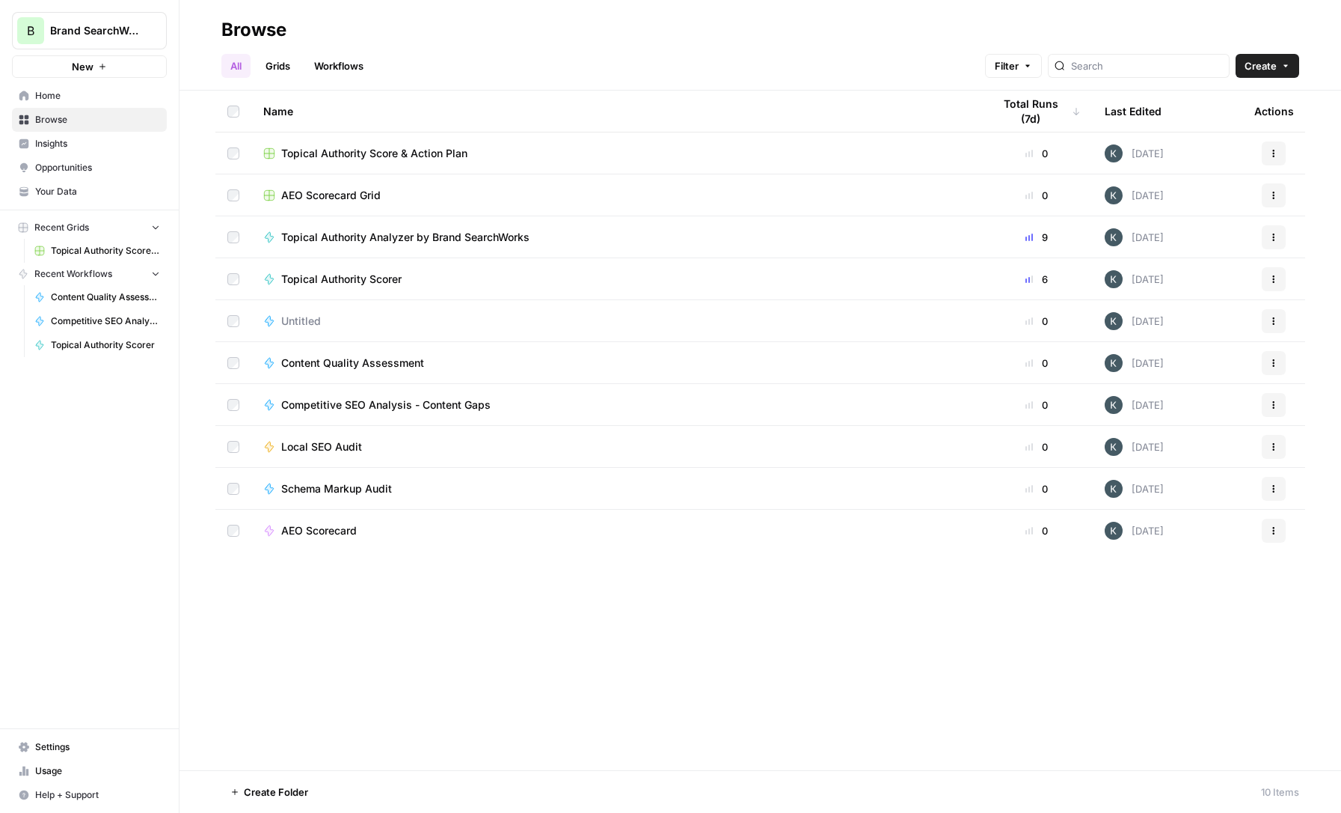
click at [87, 141] on span "Insights" at bounding box center [97, 143] width 125 height 13
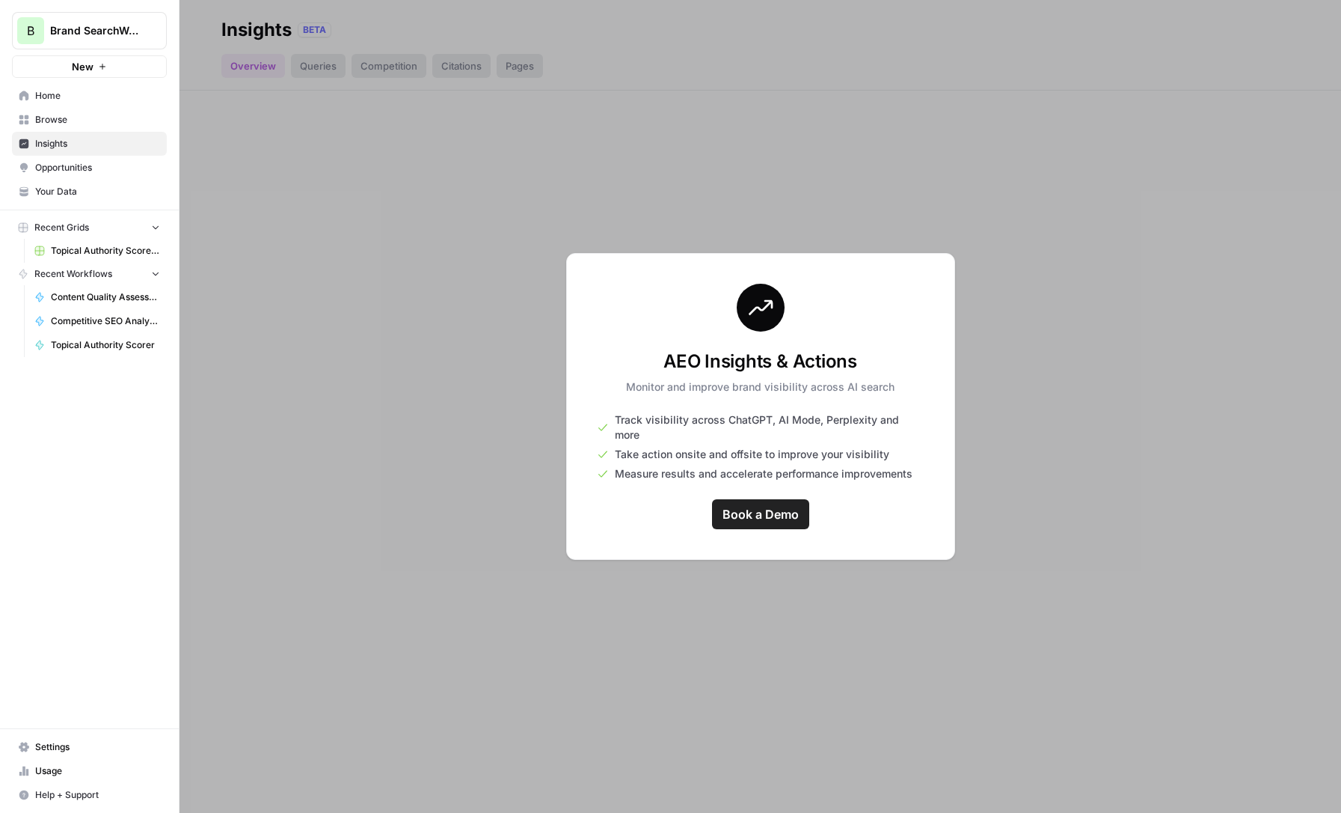
click at [82, 173] on span "Opportunities" at bounding box center [97, 167] width 125 height 13
click at [79, 198] on span "Your Data" at bounding box center [97, 191] width 125 height 13
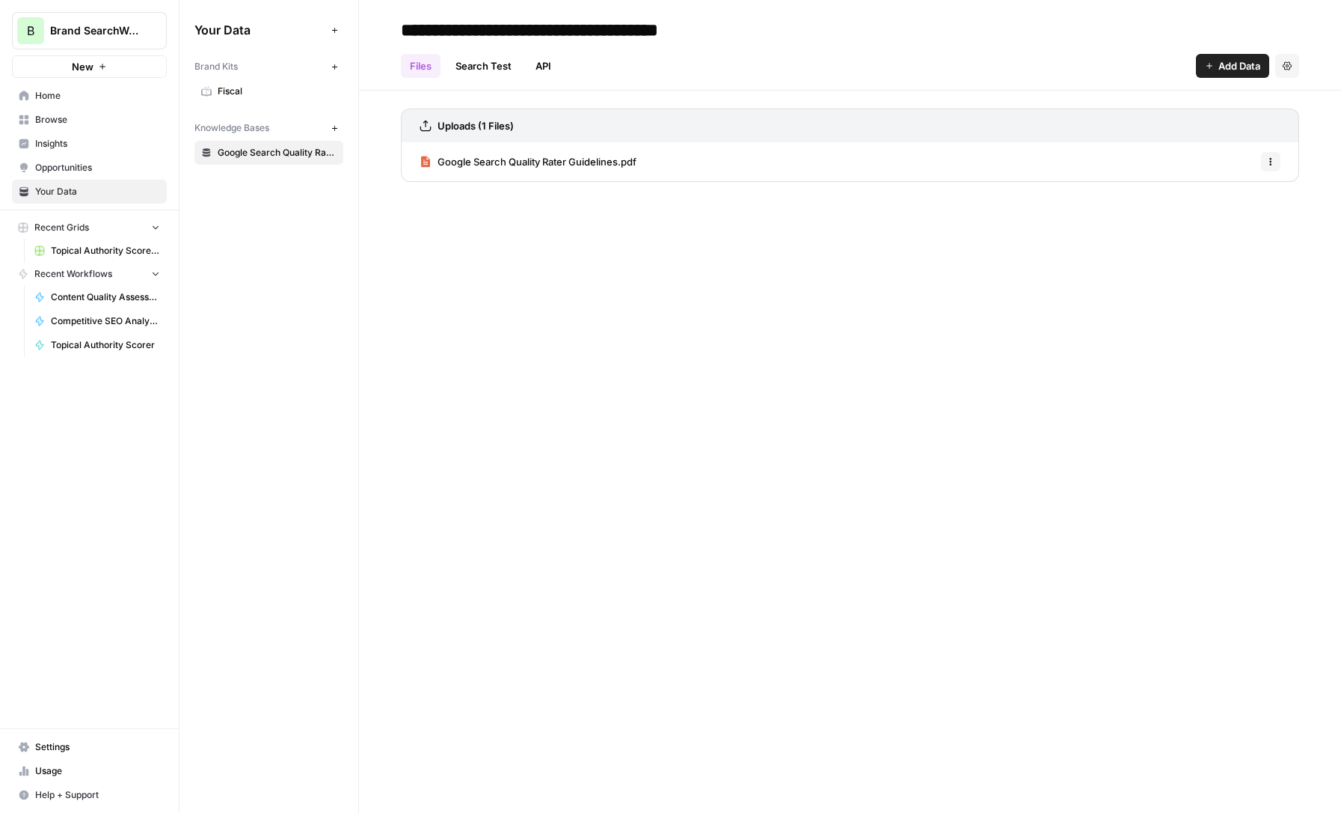
click at [264, 87] on span "Fiscal" at bounding box center [277, 91] width 119 height 13
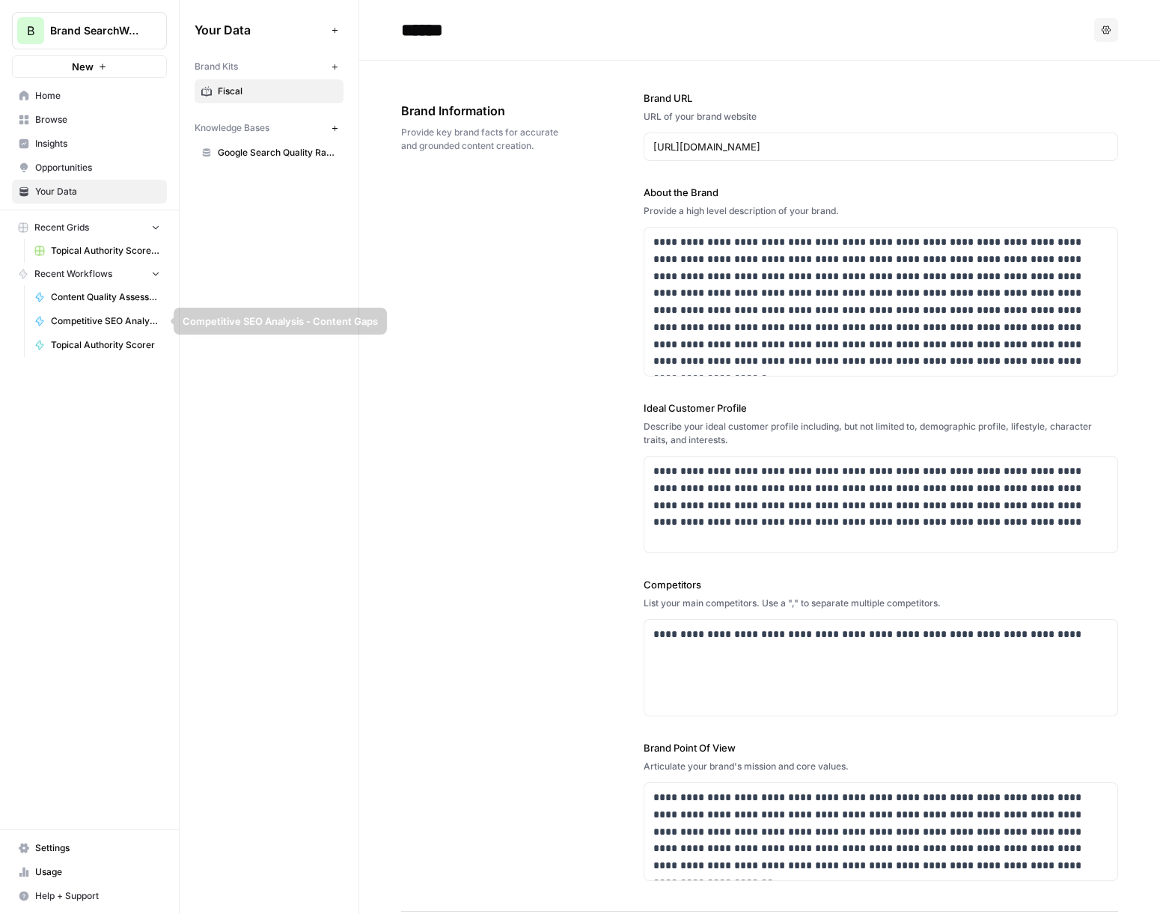
click at [64, 302] on span "Content Quality Assessment" at bounding box center [105, 296] width 109 height 13
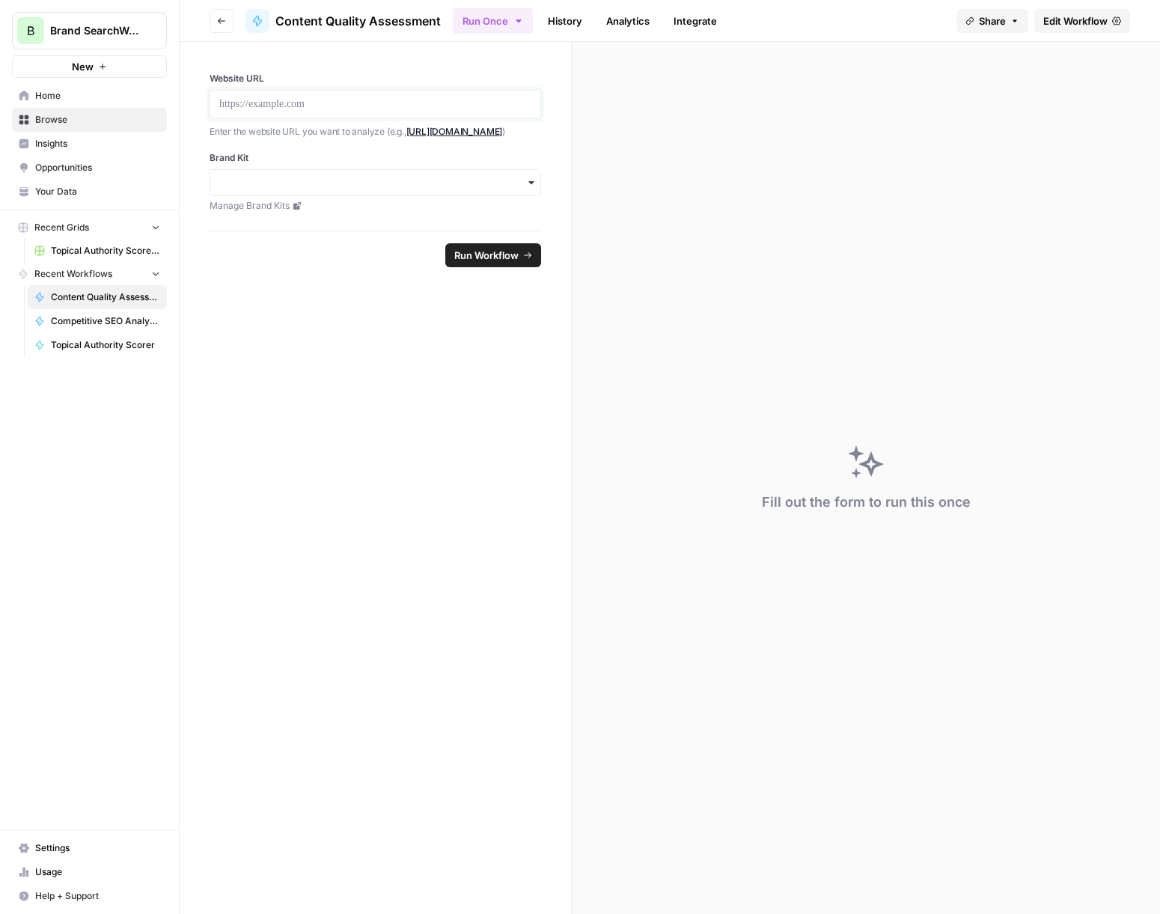
click at [430, 101] on p at bounding box center [375, 104] width 312 height 15
click at [273, 183] on input "Brand Kit" at bounding box center [375, 182] width 312 height 15
click at [267, 224] on div "Fiscal" at bounding box center [375, 223] width 330 height 28
click at [481, 260] on span "Run Workflow" at bounding box center [486, 255] width 64 height 15
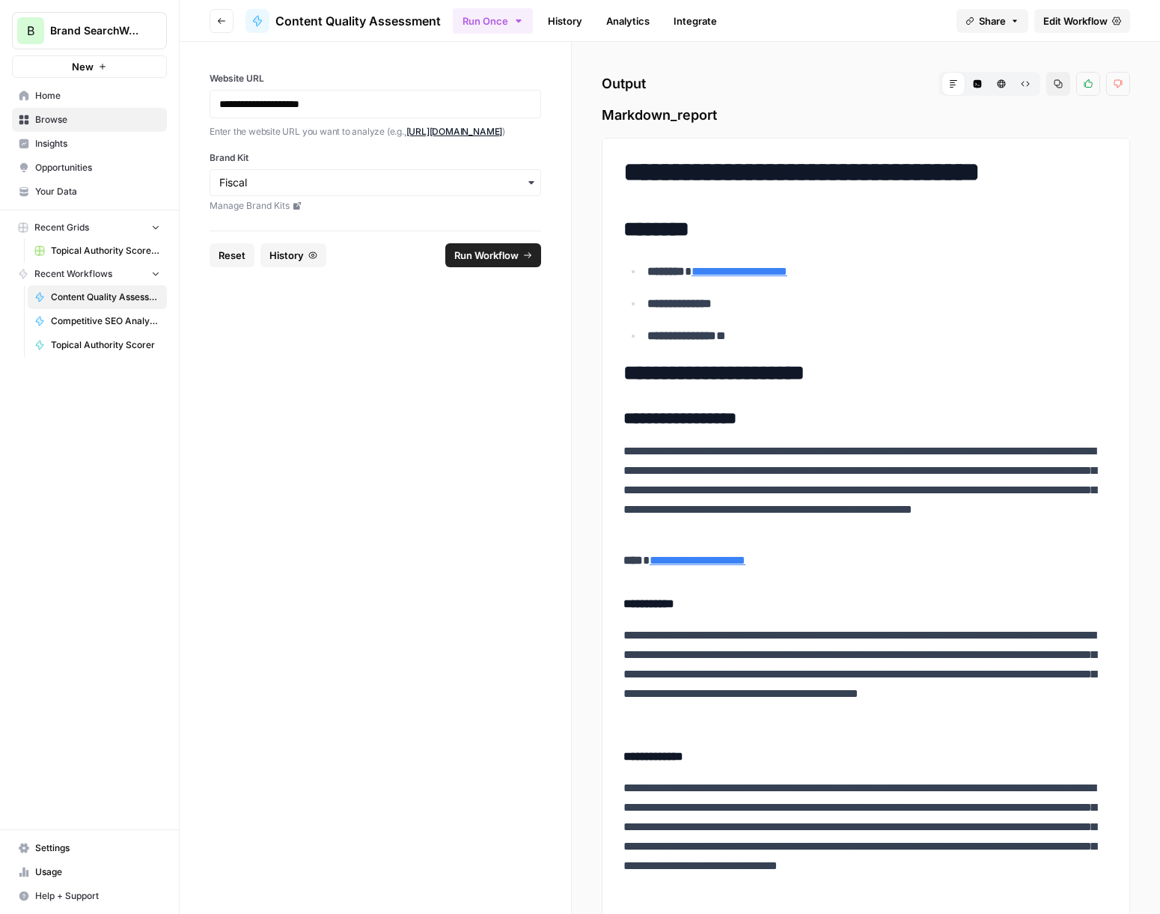
click at [1056, 84] on icon "button" at bounding box center [1057, 83] width 9 height 9
click at [424, 22] on span "Content Quality Assessment" at bounding box center [357, 21] width 165 height 18
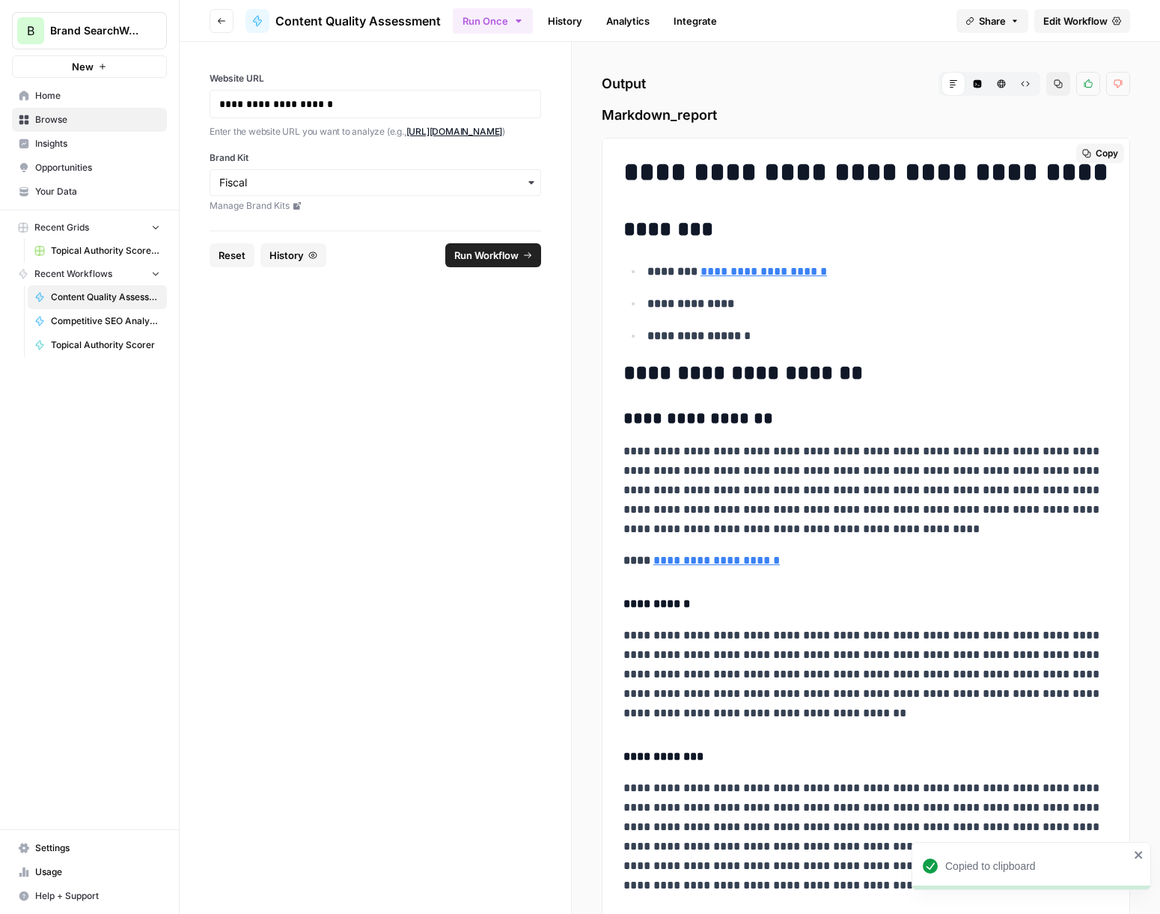
click at [664, 163] on h1 "**********" at bounding box center [865, 171] width 485 height 31
copy h1 "**********"
